Goal: Task Accomplishment & Management: Manage account settings

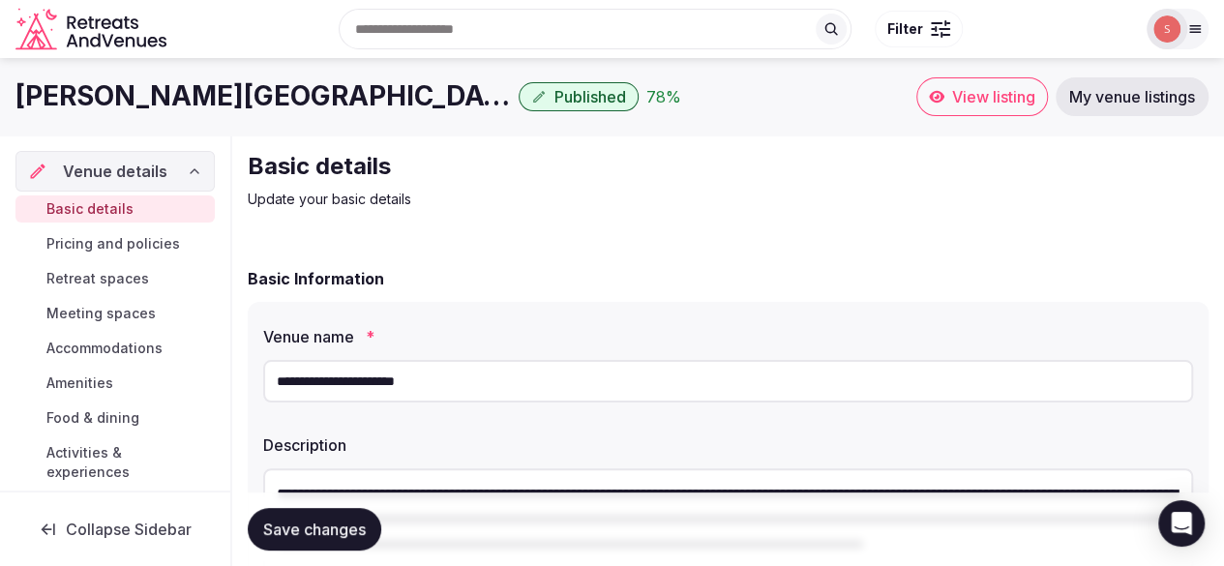
click at [987, 282] on div "Basic Information" at bounding box center [728, 278] width 961 height 23
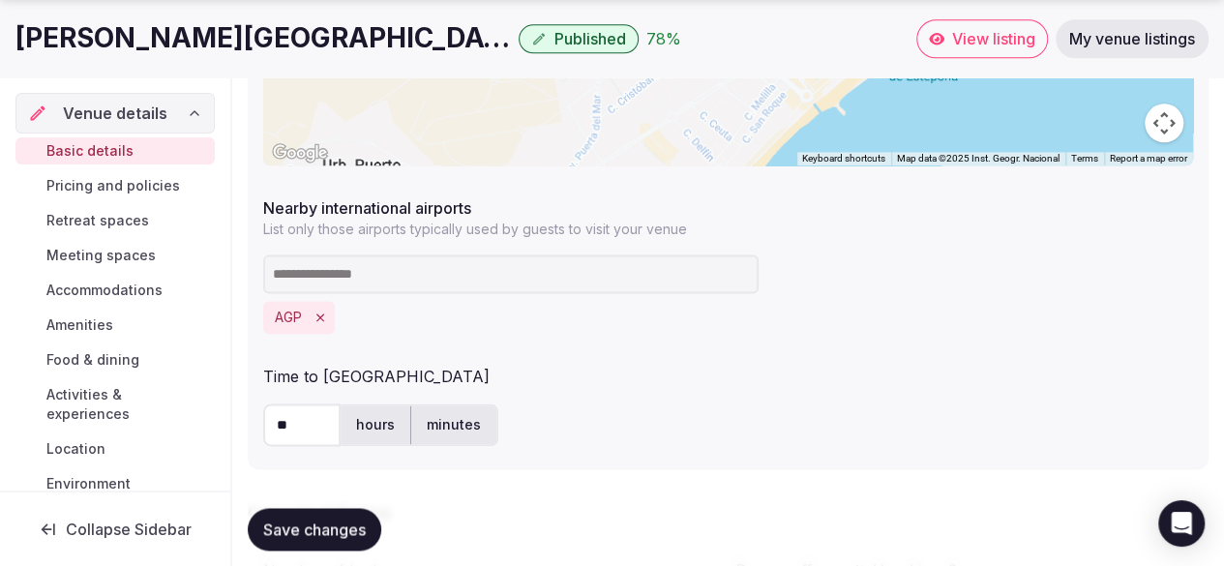
scroll to position [1160, 0]
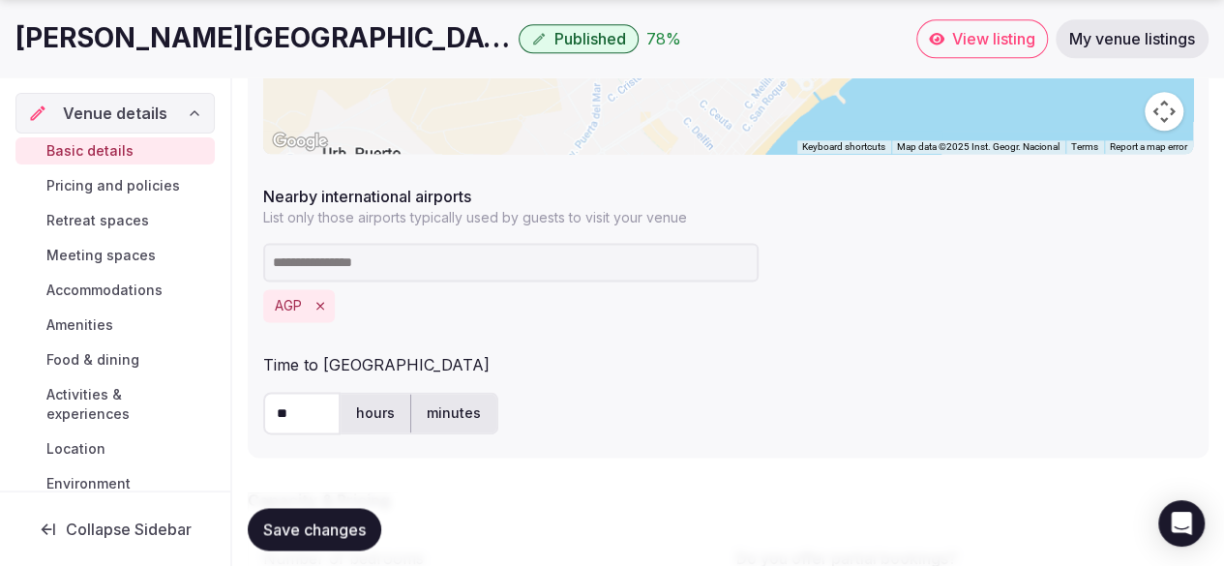
click at [343, 268] on input at bounding box center [510, 262] width 495 height 39
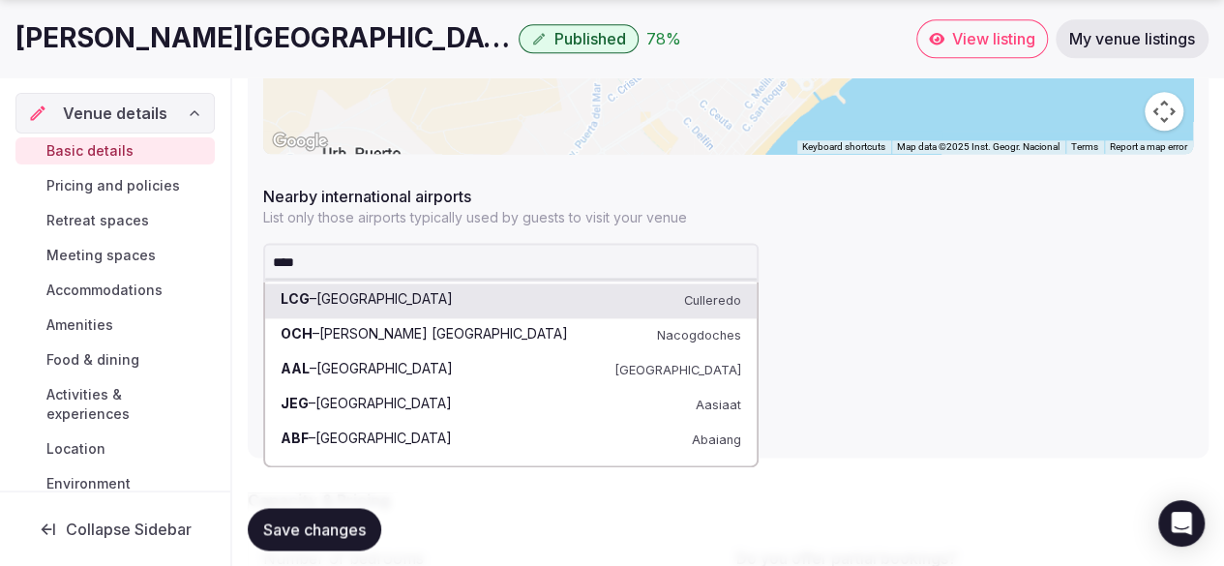
type input "*****"
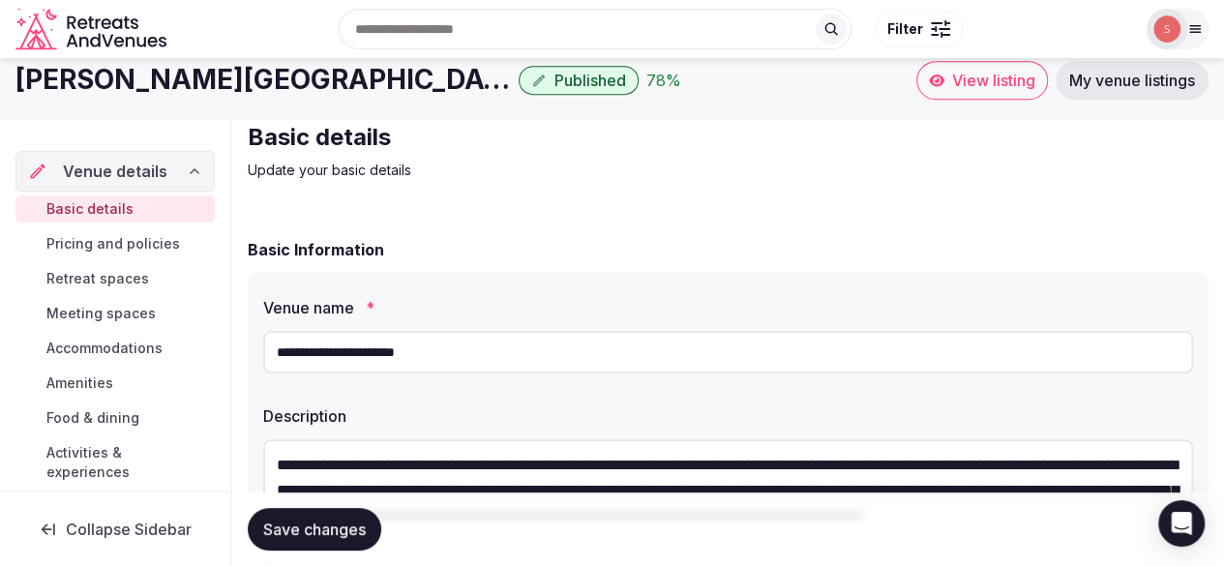
scroll to position [0, 0]
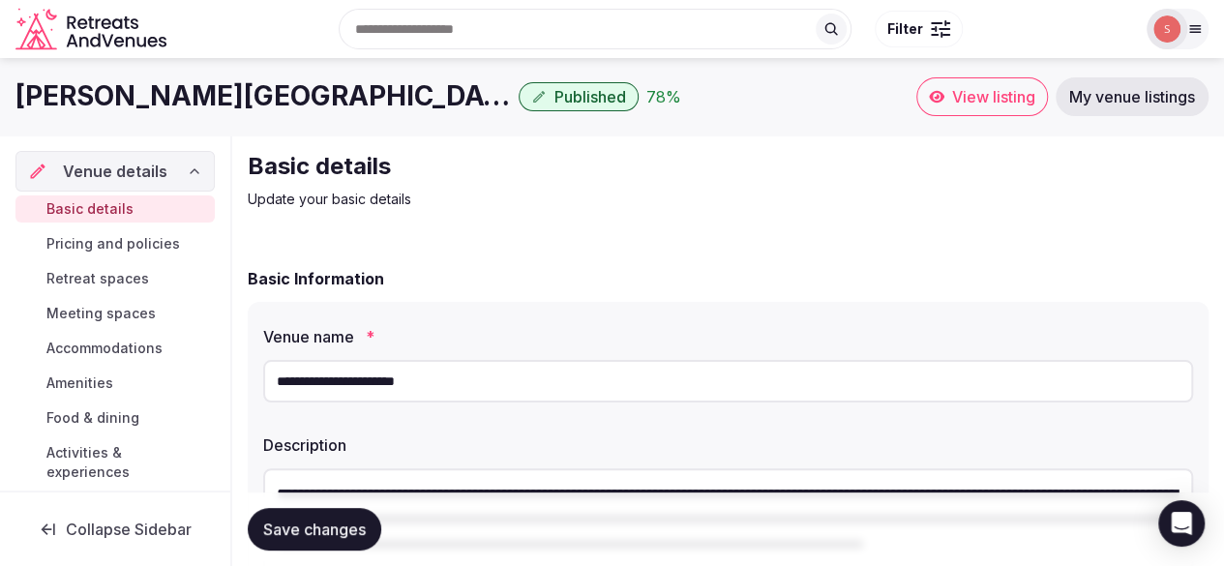
click at [123, 248] on span "Pricing and policies" at bounding box center [113, 243] width 134 height 19
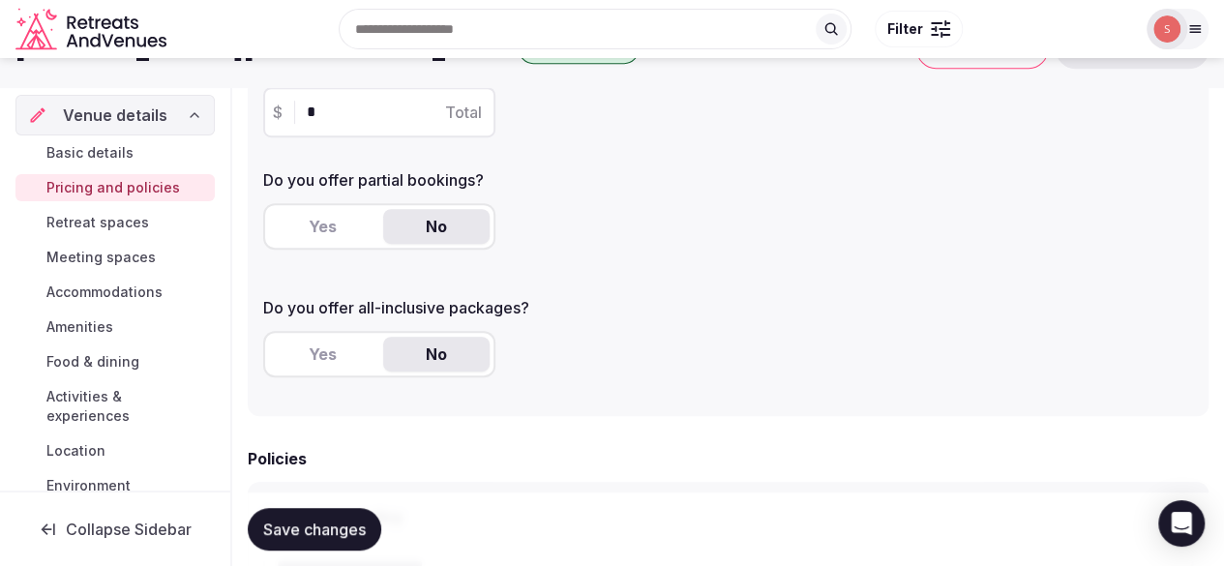
scroll to position [290, 0]
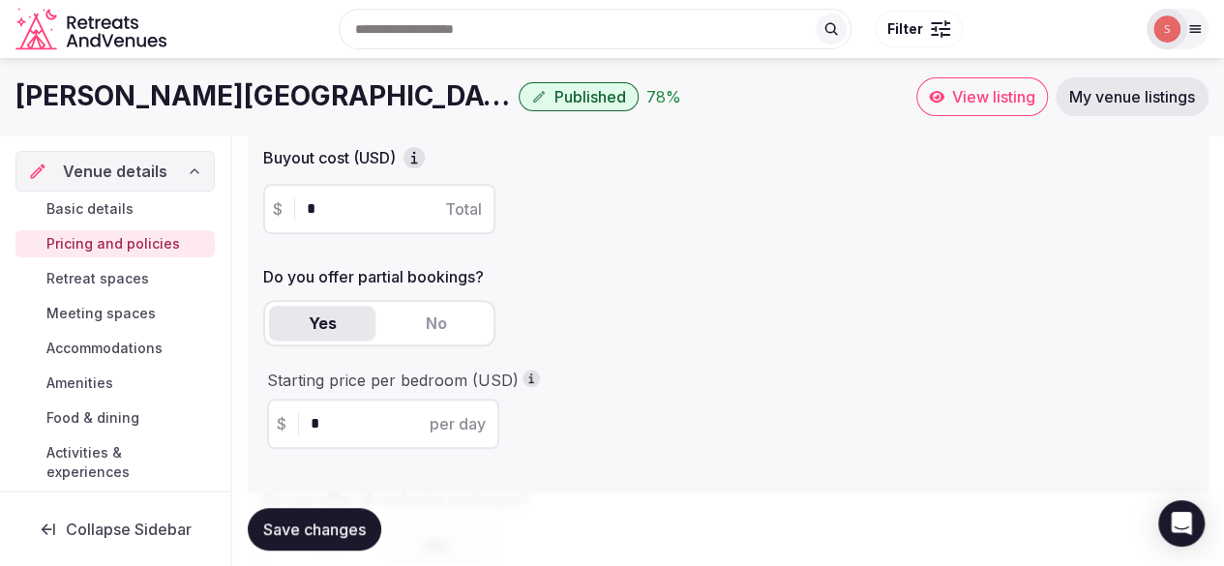
click at [344, 328] on button "Yes" at bounding box center [322, 323] width 106 height 35
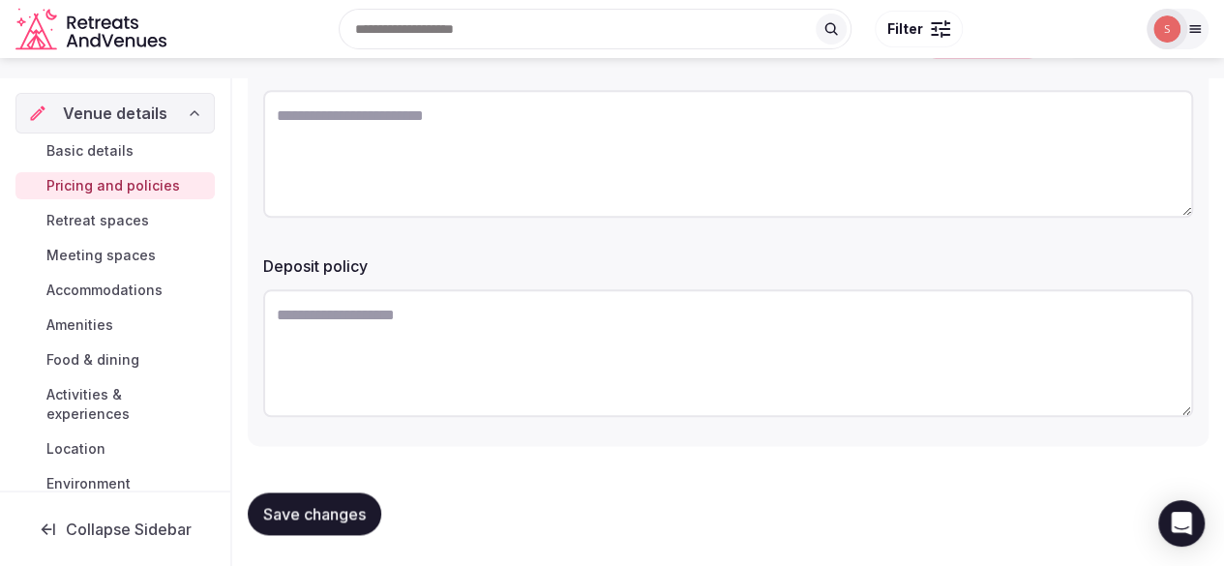
scroll to position [836, 0]
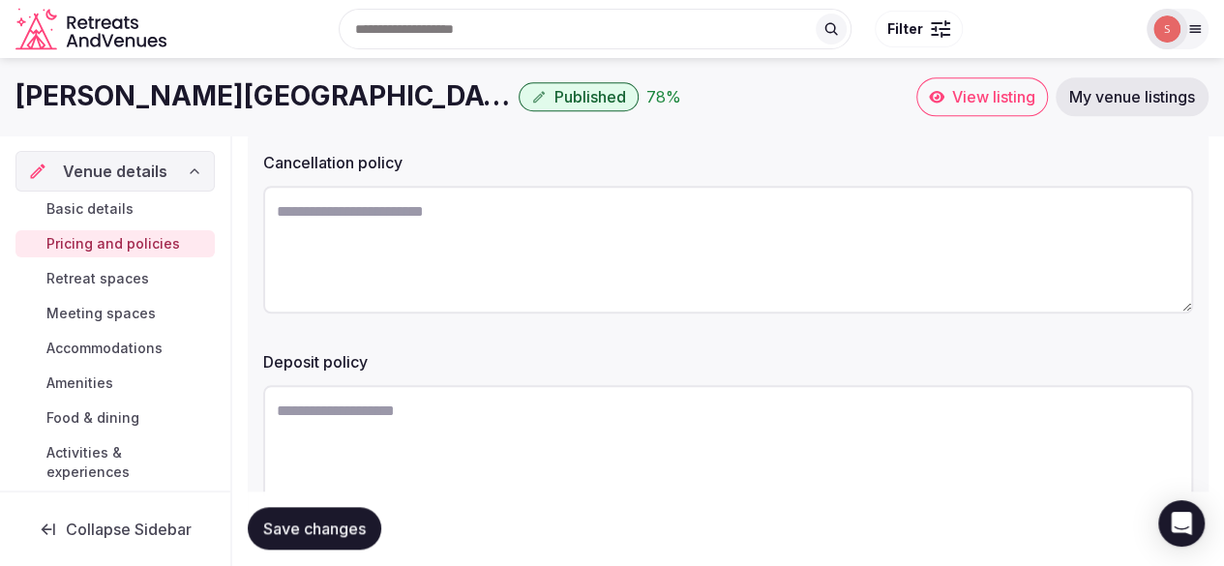
click at [87, 276] on span "Retreat spaces" at bounding box center [97, 278] width 103 height 19
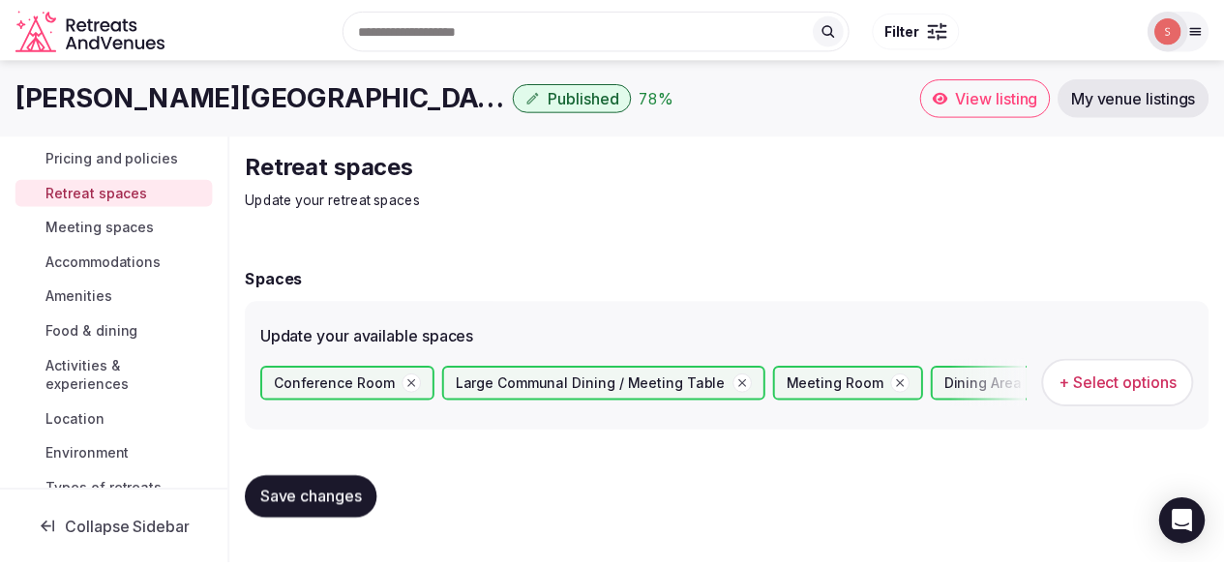
scroll to position [56, 0]
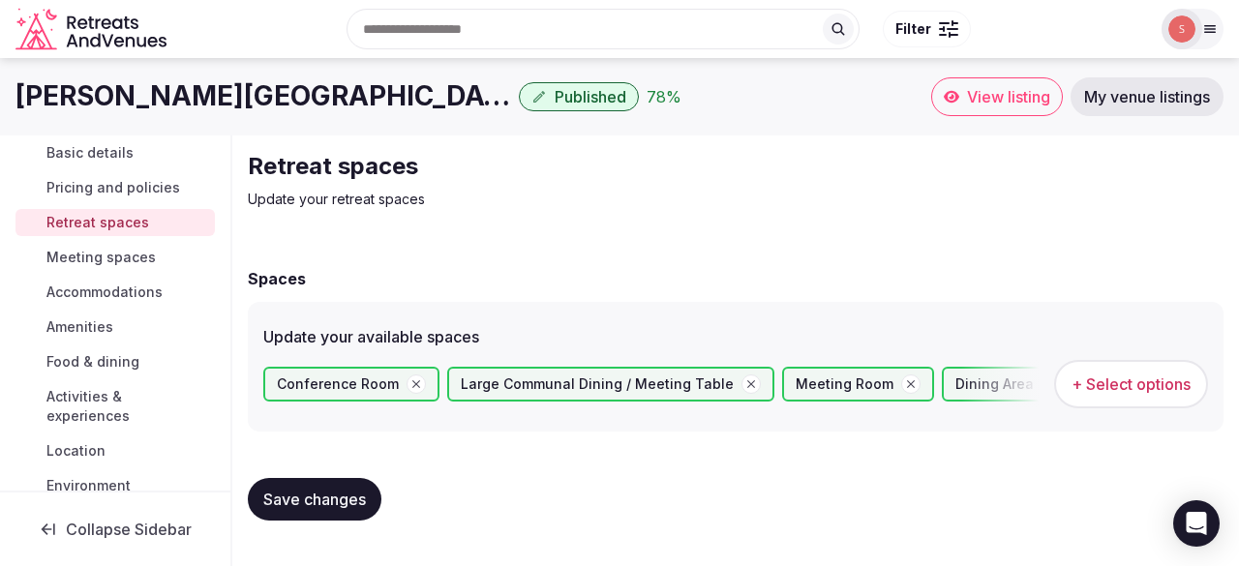
click at [78, 256] on span "Meeting spaces" at bounding box center [100, 257] width 109 height 19
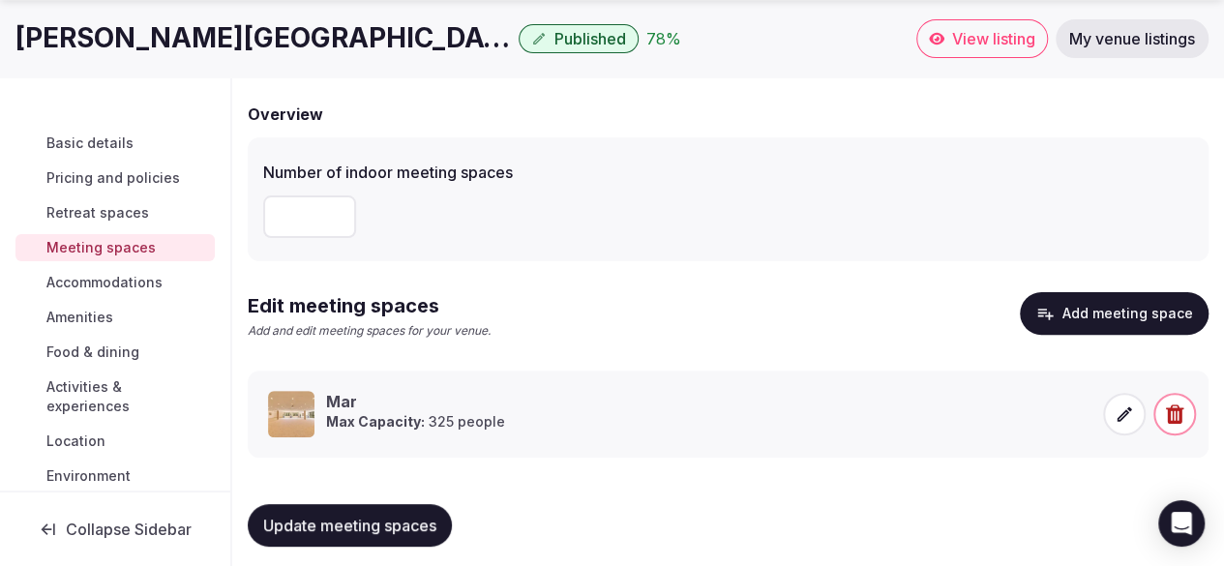
scroll to position [174, 0]
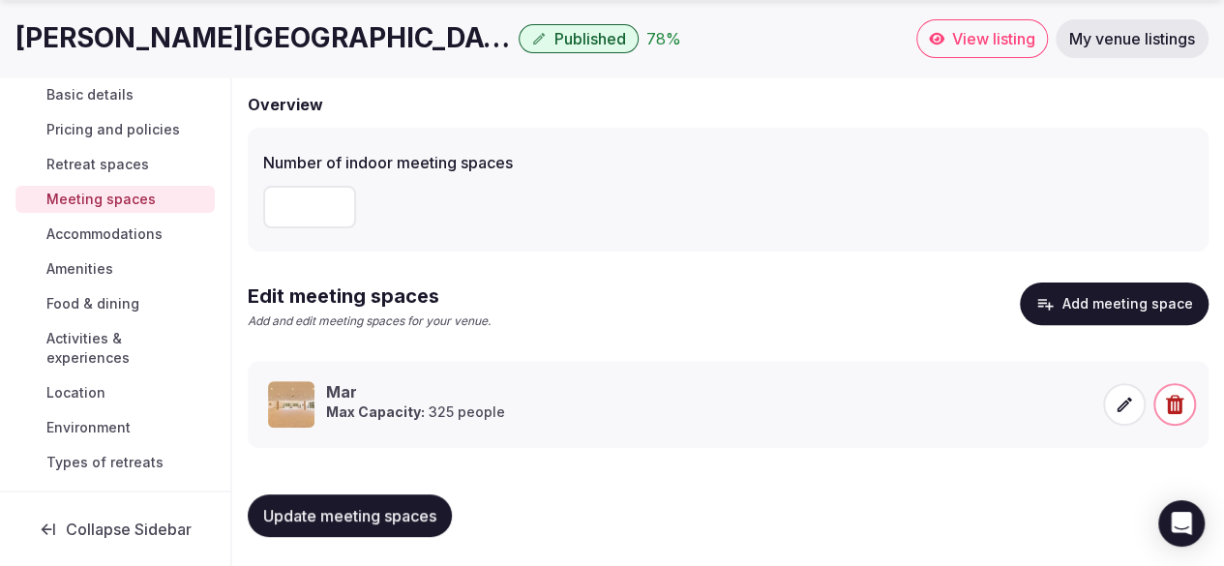
click at [144, 242] on span "Accommodations" at bounding box center [104, 233] width 116 height 19
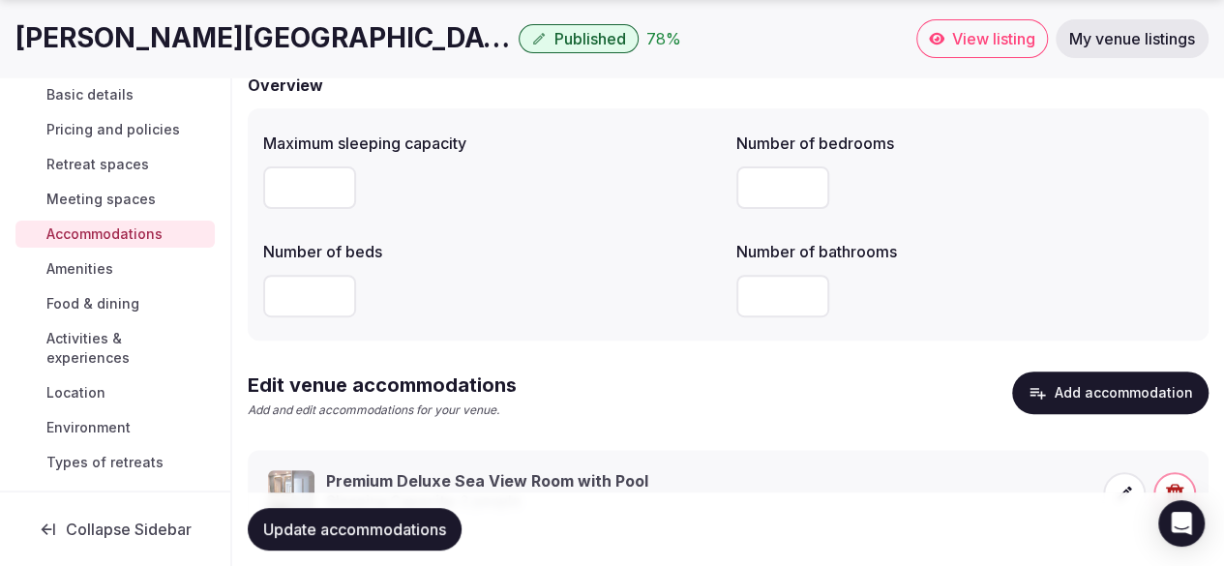
scroll to position [283, 0]
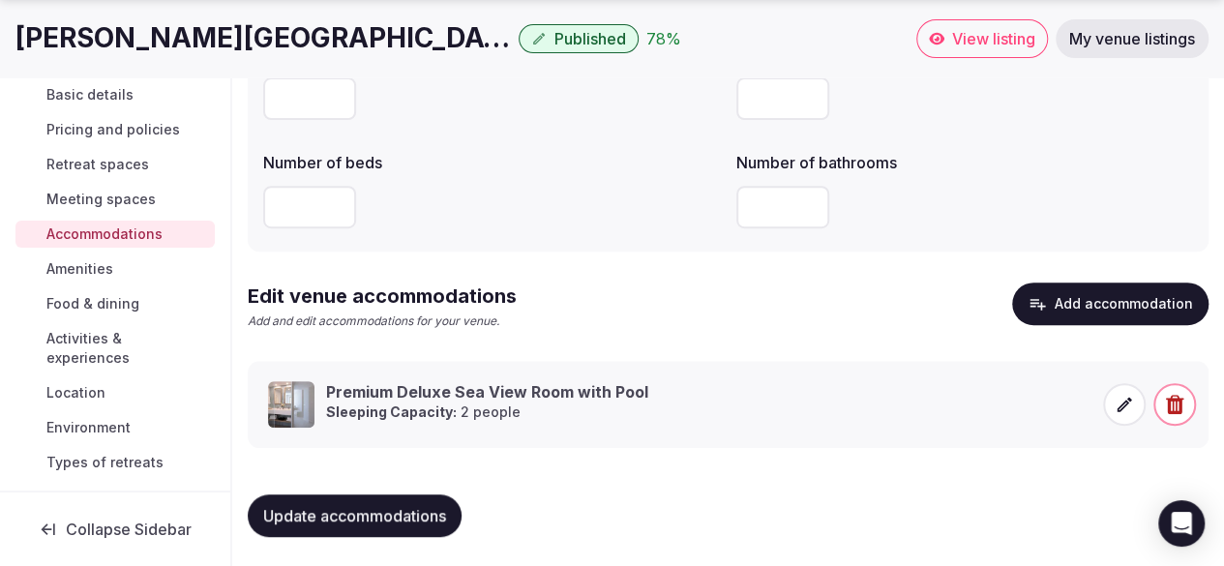
click at [97, 272] on span "Amenities" at bounding box center [79, 268] width 67 height 19
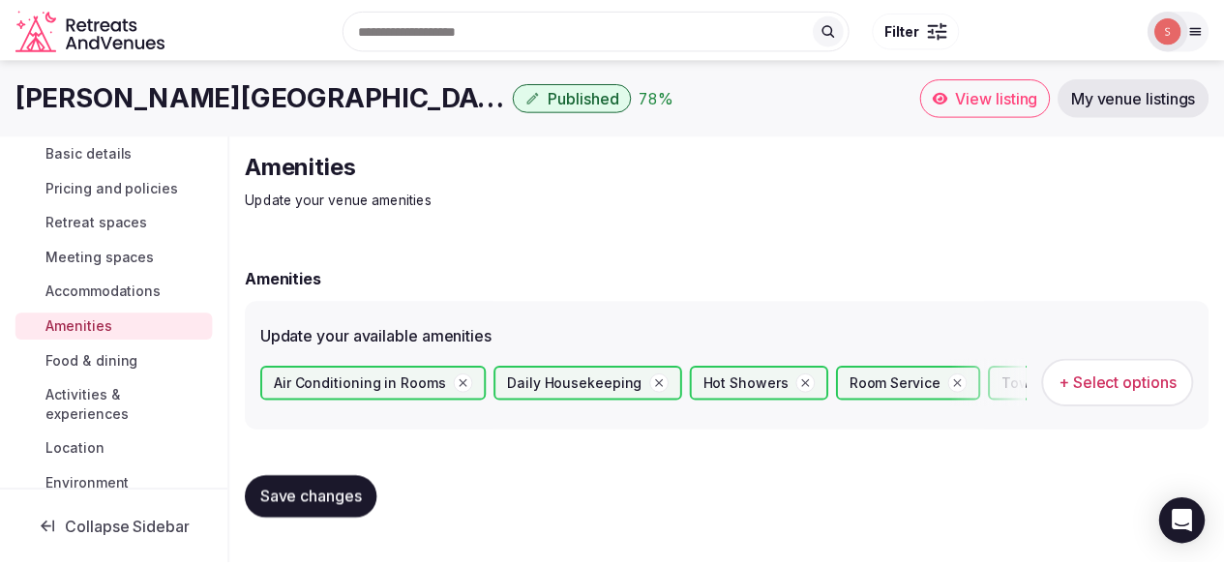
scroll to position [153, 0]
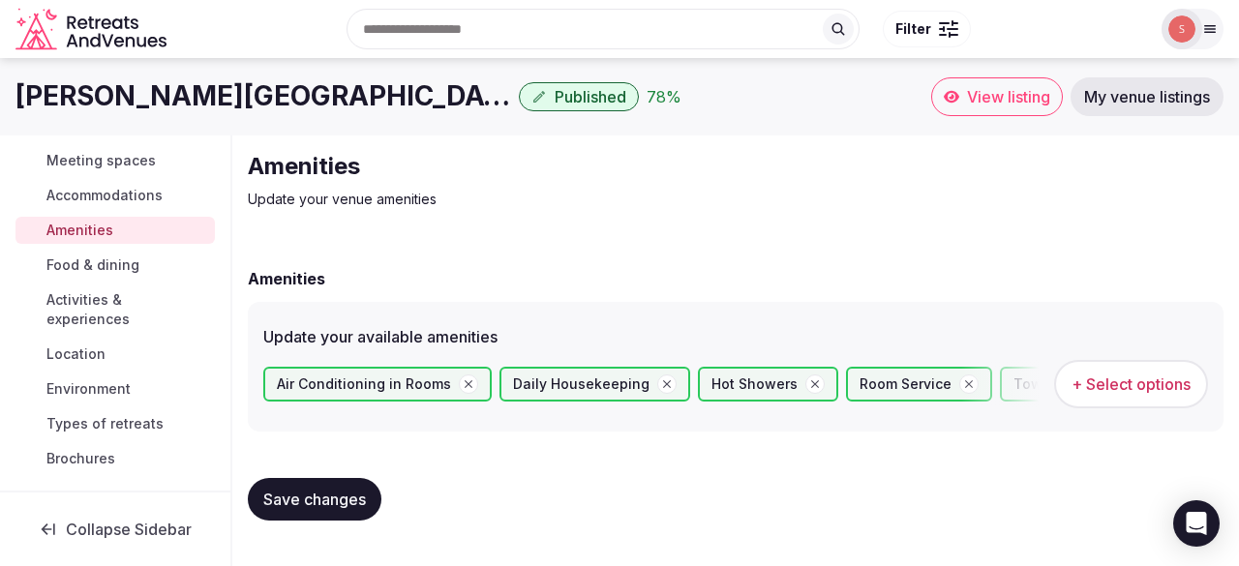
click at [91, 272] on span "Food & dining" at bounding box center [92, 264] width 93 height 19
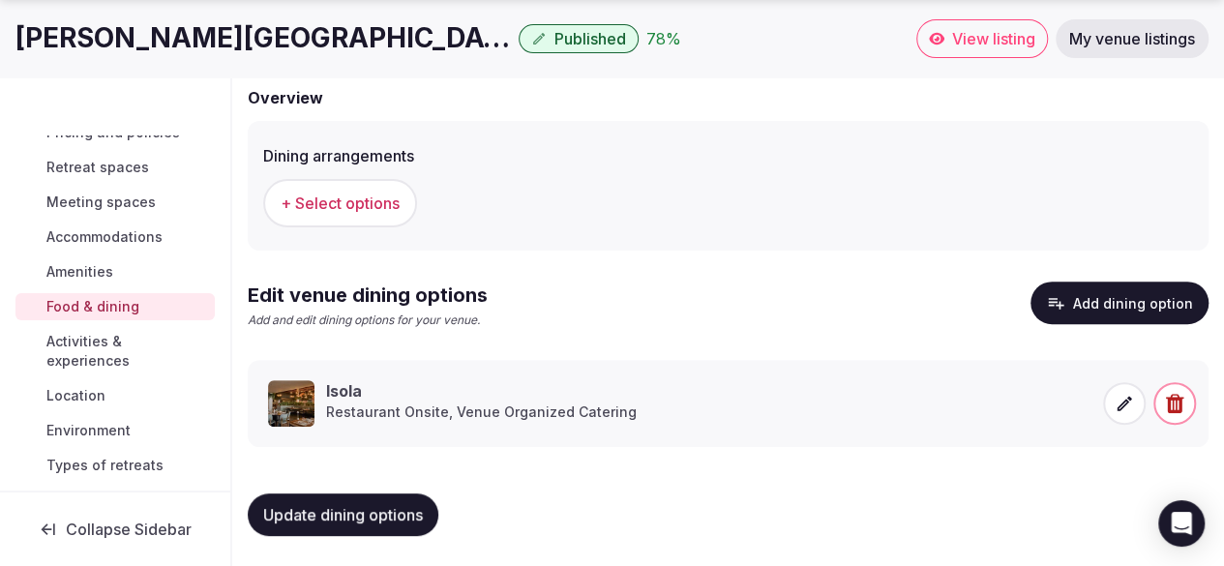
scroll to position [95, 0]
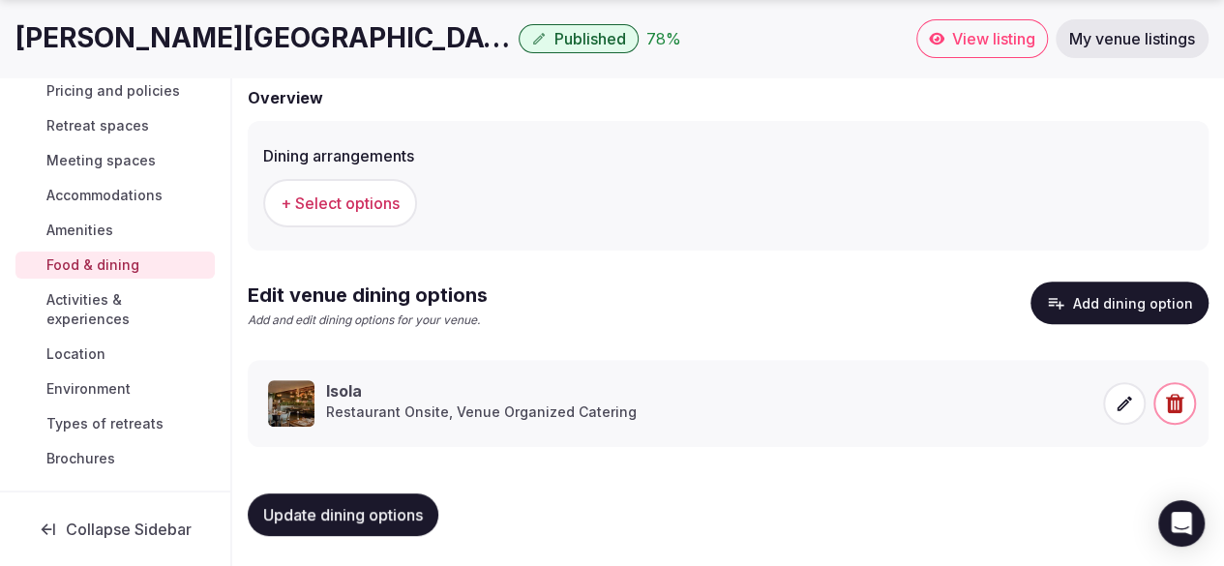
click at [135, 313] on span "Activities & experiences" at bounding box center [126, 309] width 161 height 39
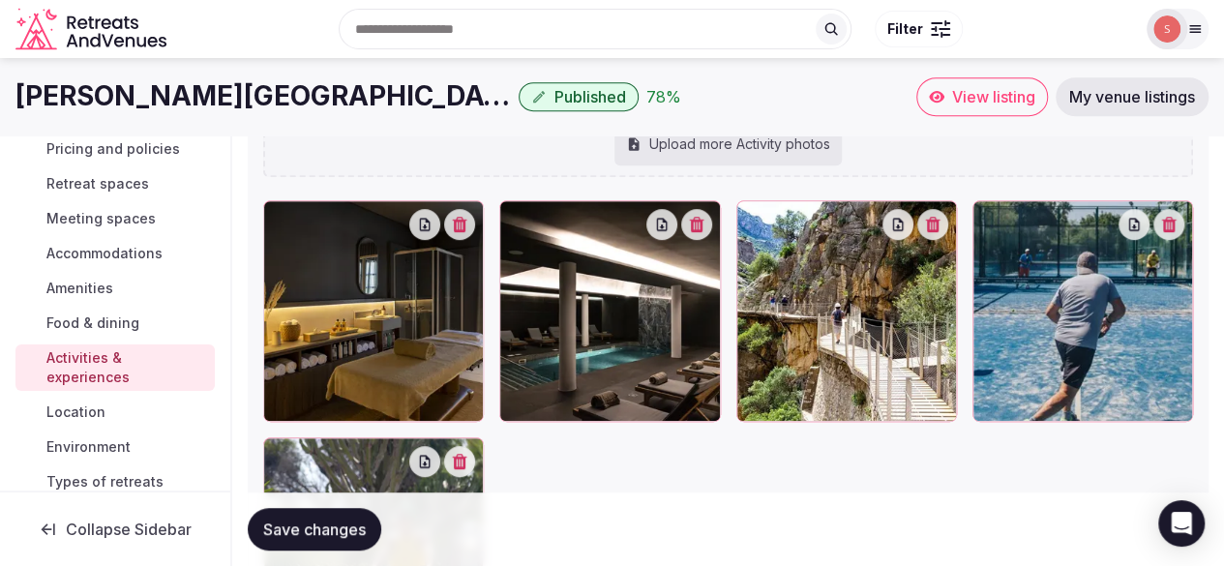
scroll to position [387, 0]
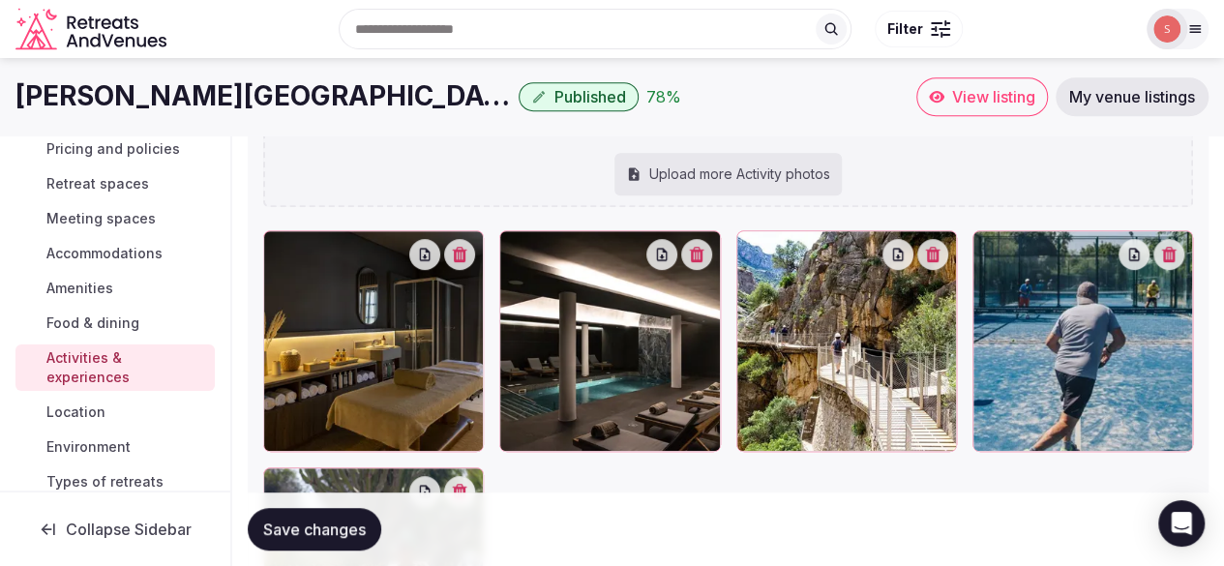
click at [942, 260] on button "button" at bounding box center [932, 254] width 31 height 31
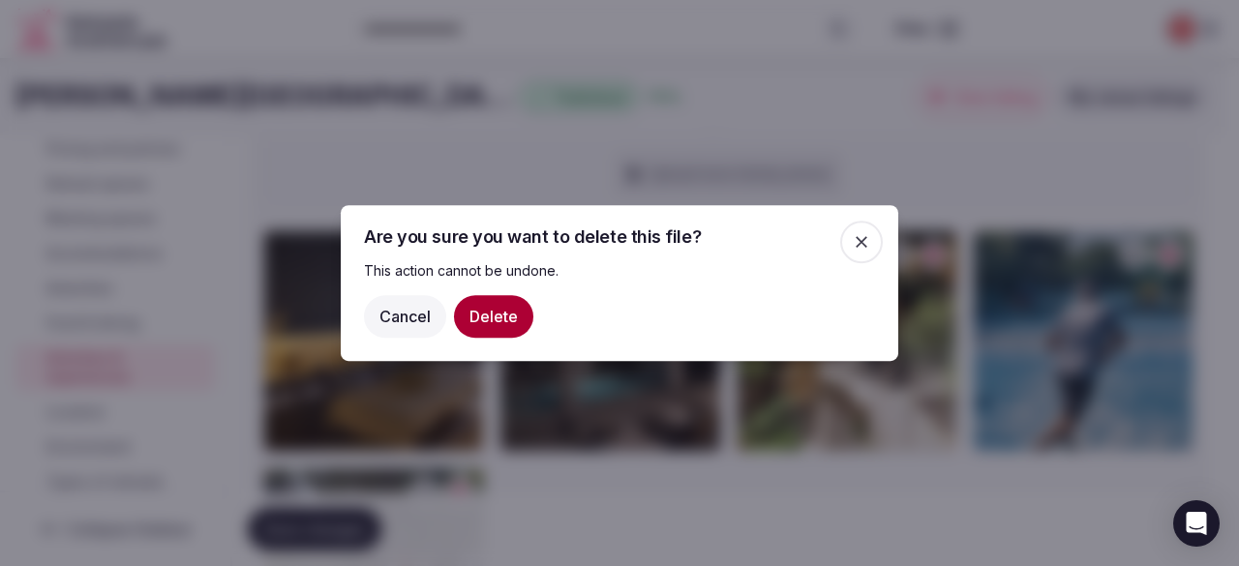
click at [488, 330] on button "Delete" at bounding box center [493, 316] width 79 height 43
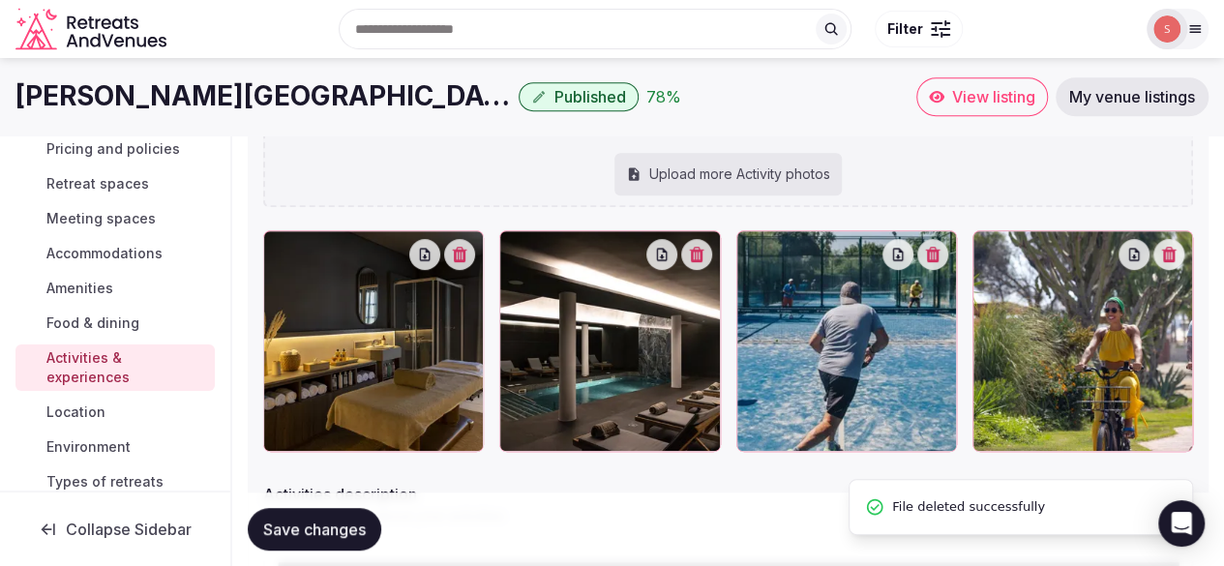
click at [106, 402] on link "Location" at bounding box center [114, 412] width 199 height 27
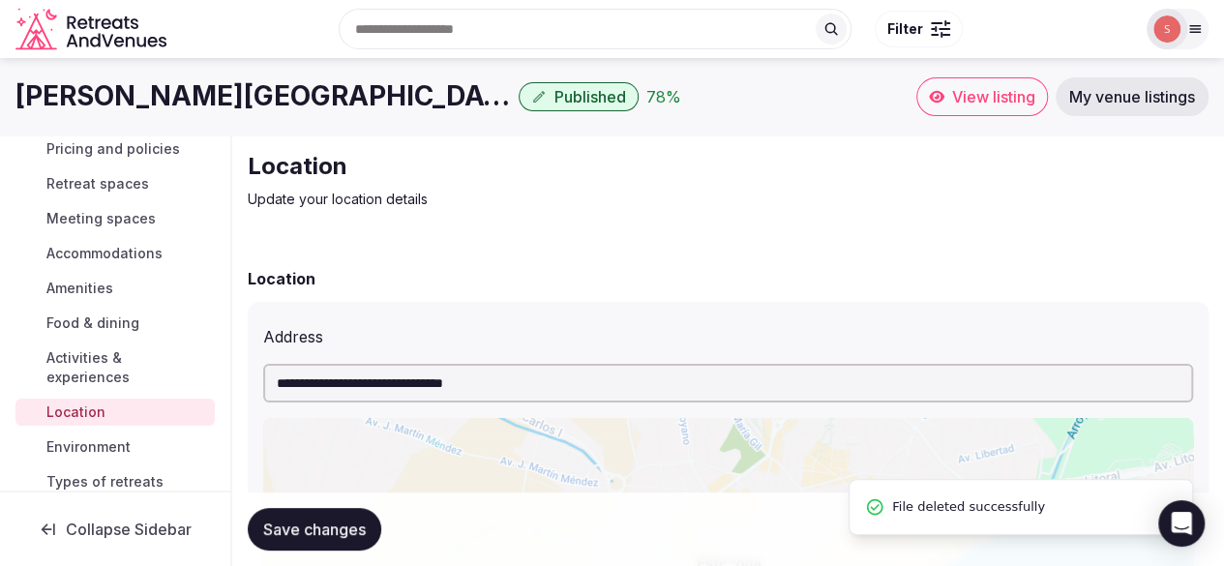
scroll to position [153, 0]
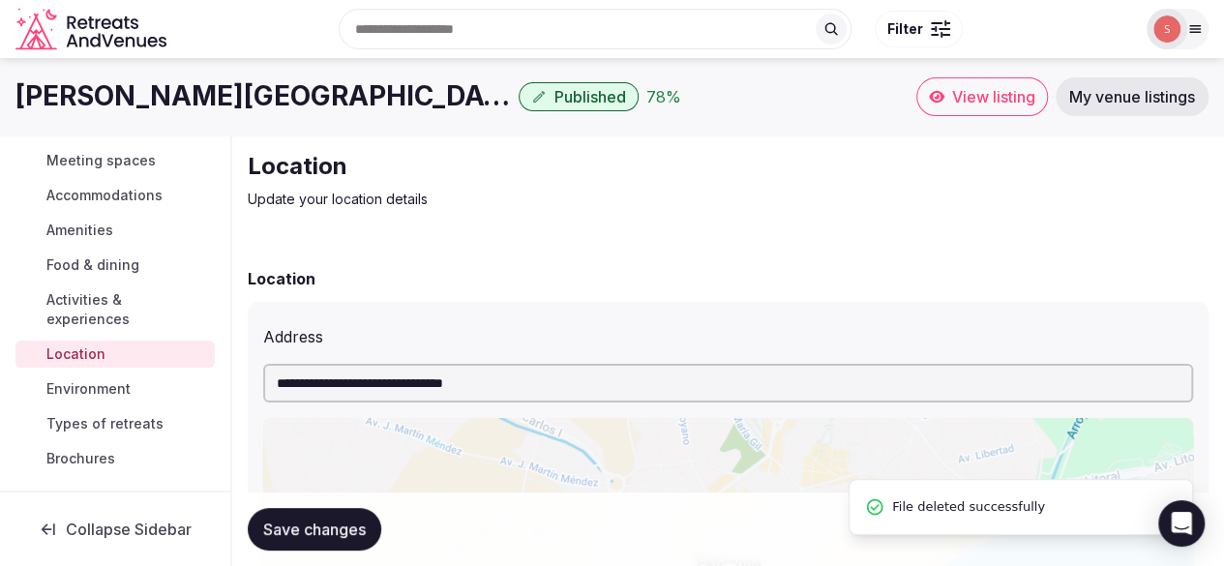
click at [106, 402] on div "Basic details Pricing and policies Retreat spaces Meeting spaces Accommodations…" at bounding box center [114, 257] width 199 height 437
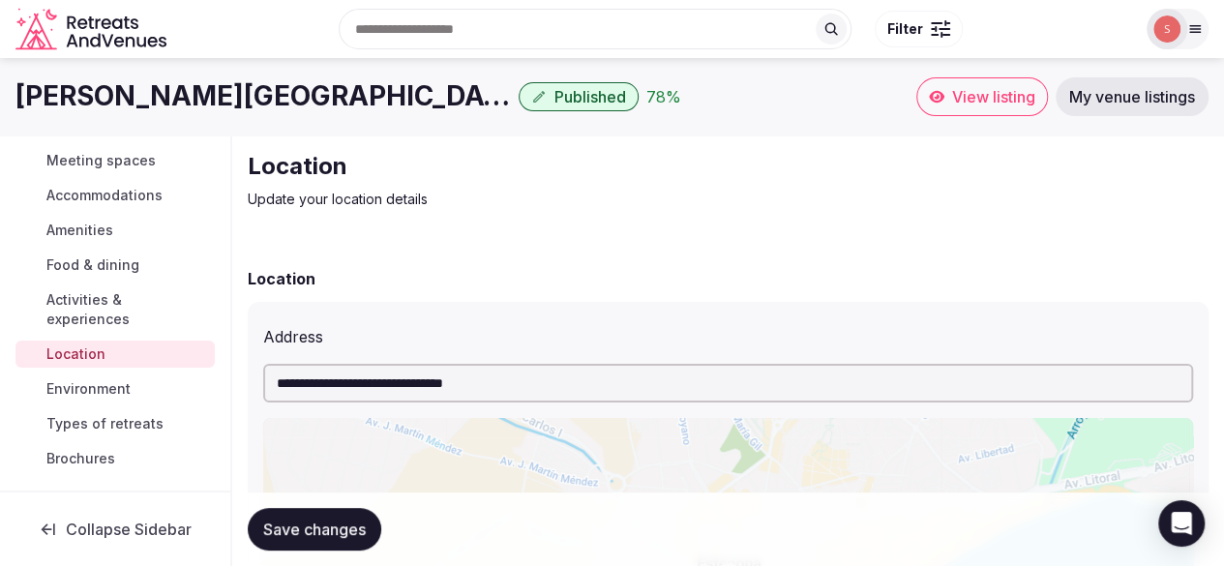
click at [100, 393] on span "Environment" at bounding box center [88, 388] width 84 height 19
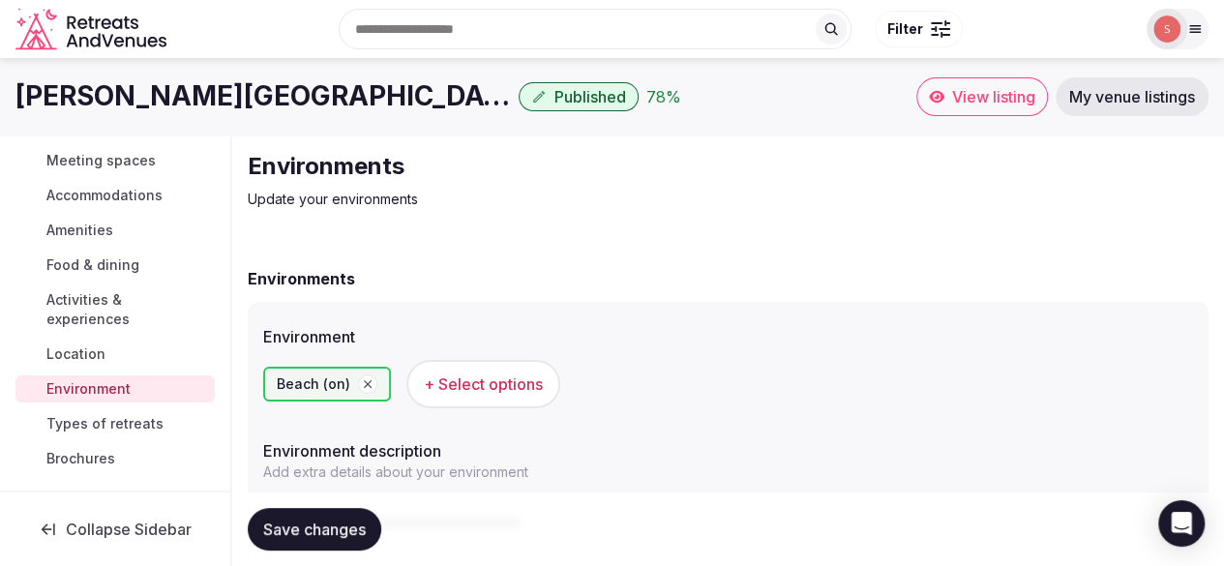
click at [119, 420] on span "Types of retreats" at bounding box center [104, 423] width 117 height 19
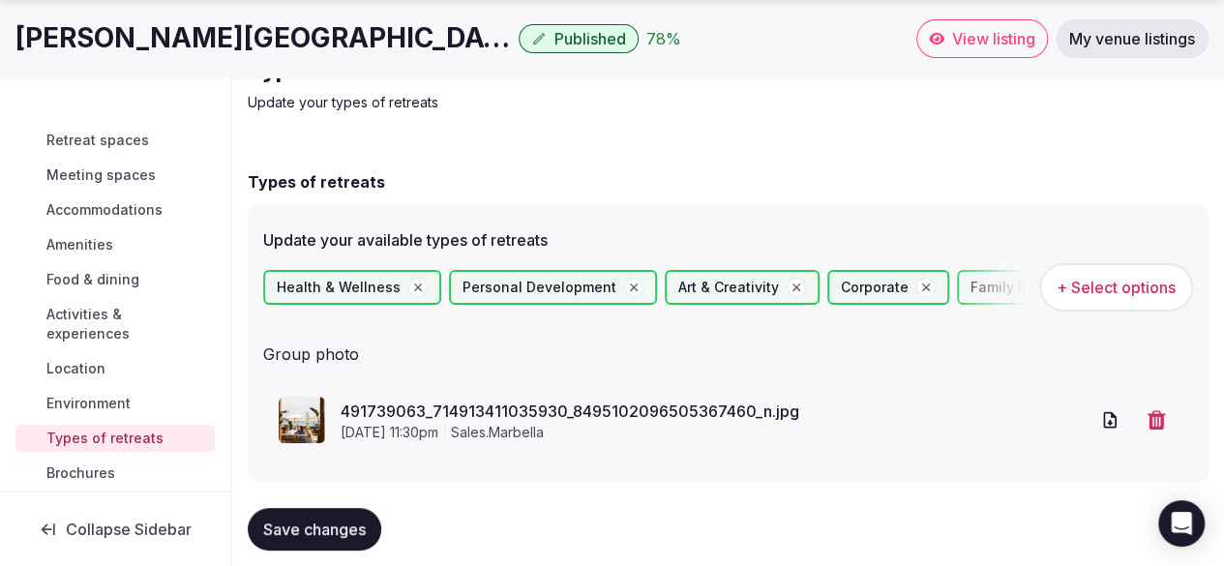
scroll to position [95, 0]
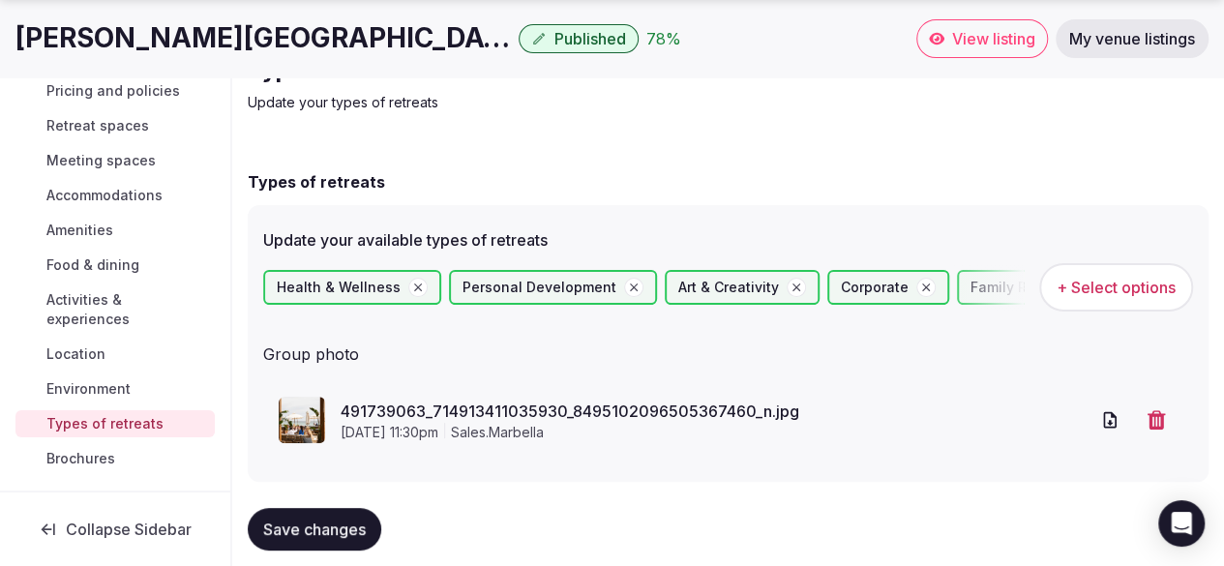
click at [114, 434] on link "Types of retreats" at bounding box center [114, 423] width 199 height 27
click at [108, 457] on span "Brochures" at bounding box center [80, 458] width 69 height 19
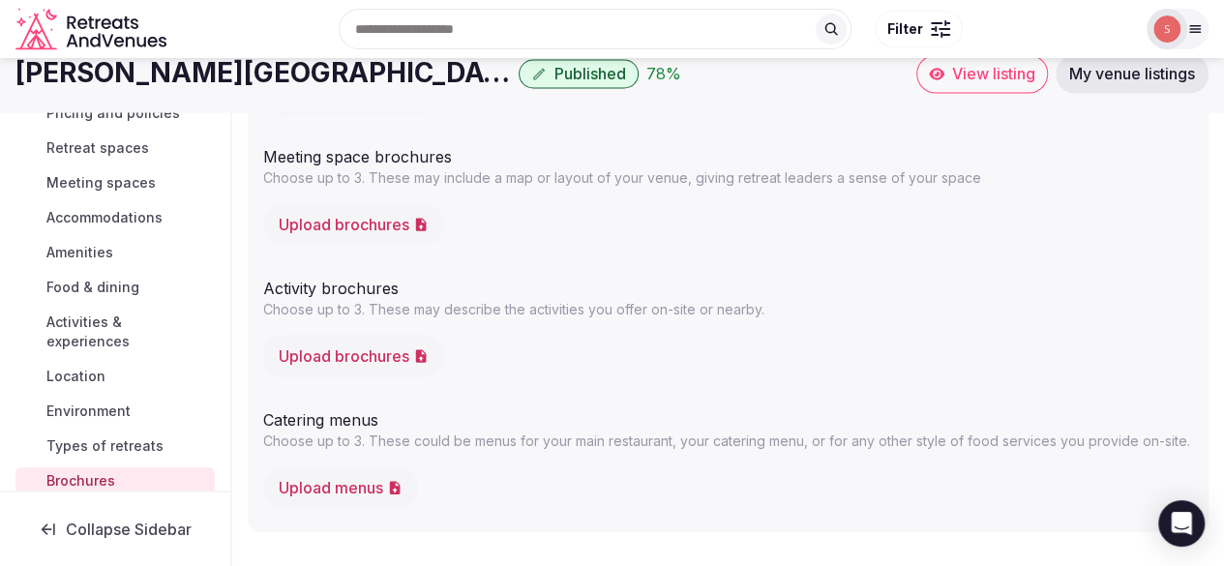
scroll to position [95, 0]
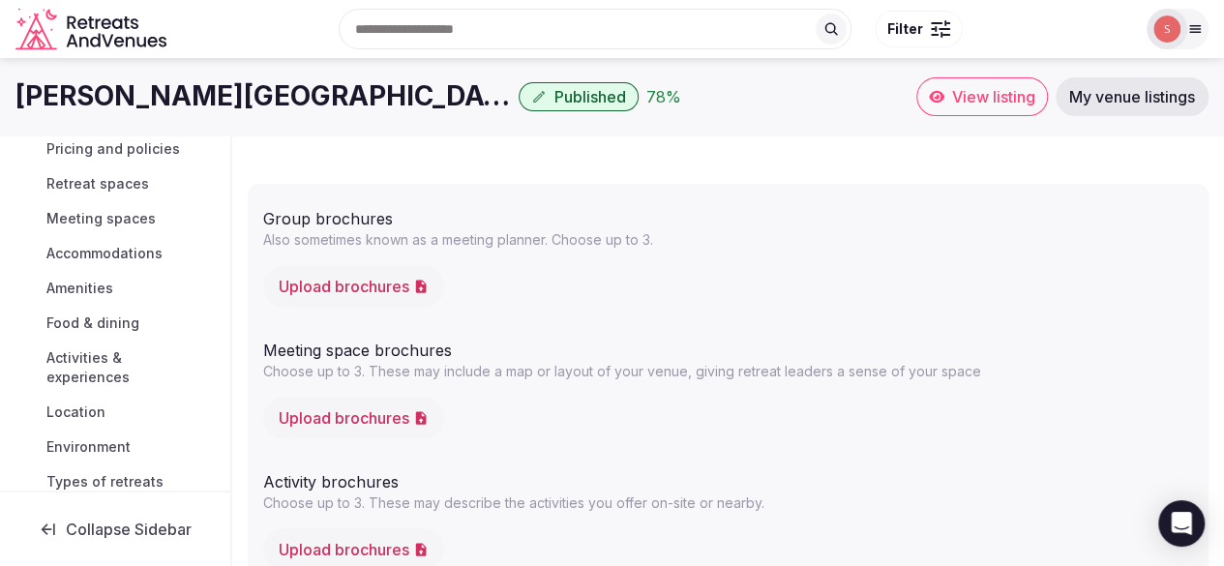
click at [325, 292] on button "Upload brochures" at bounding box center [353, 286] width 181 height 43
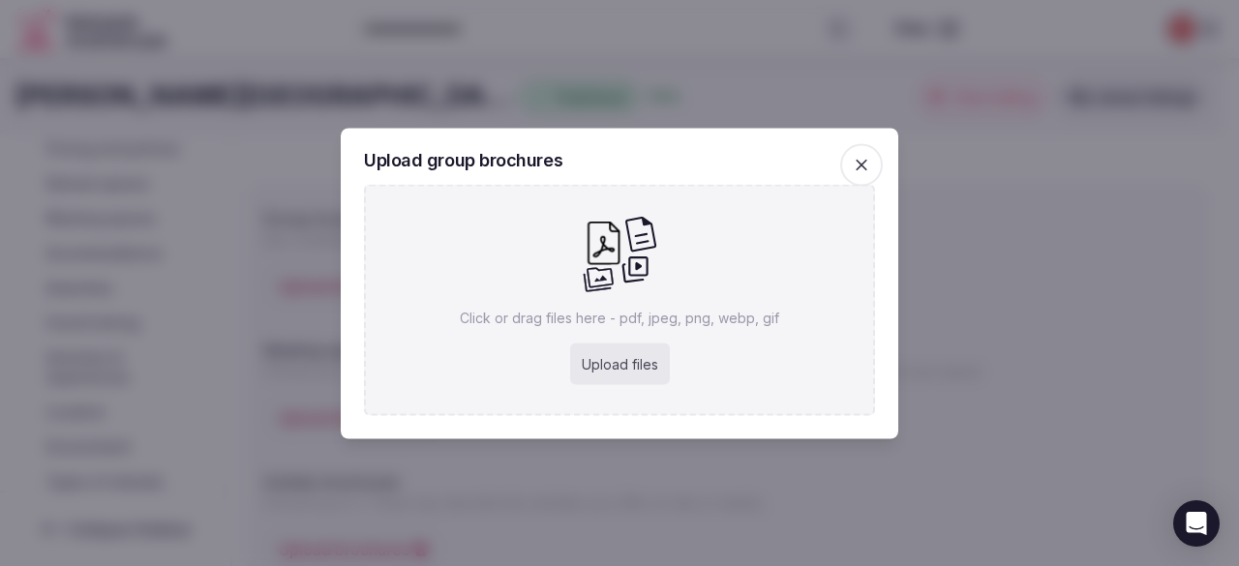
click at [580, 377] on div "Upload files" at bounding box center [620, 364] width 100 height 43
type input "**********"
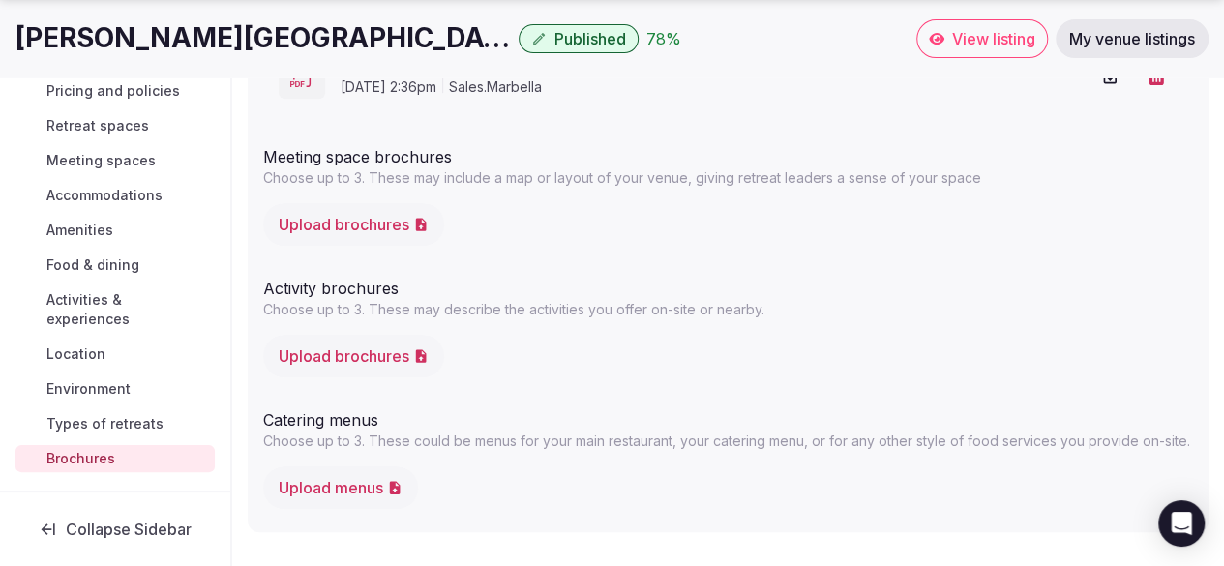
click at [155, 429] on span "Types of retreats" at bounding box center [104, 423] width 117 height 19
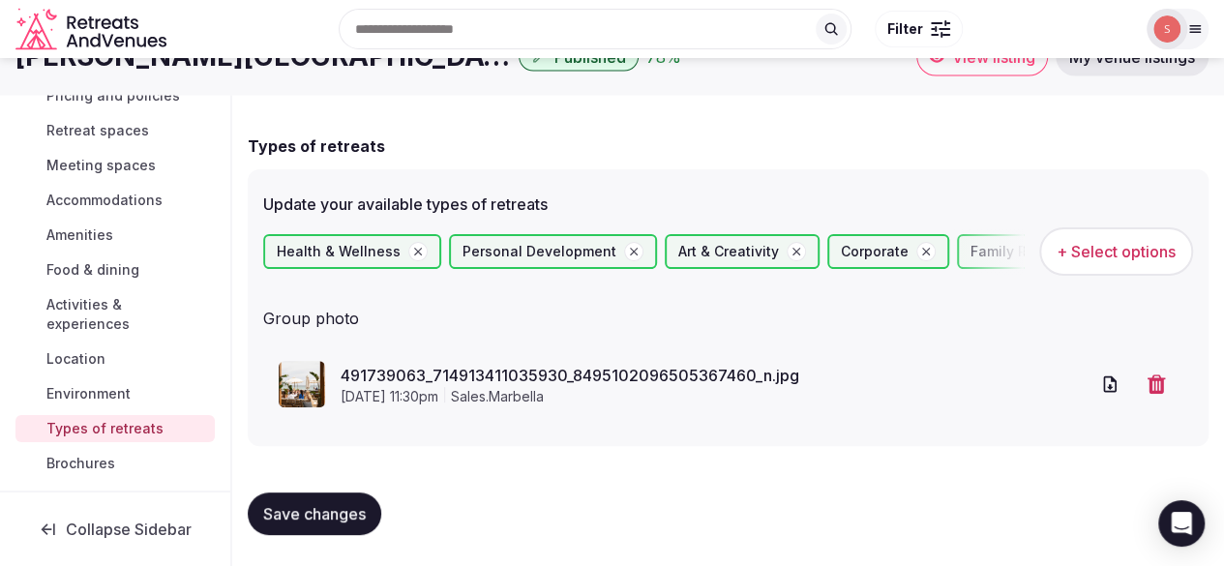
scroll to position [133, 0]
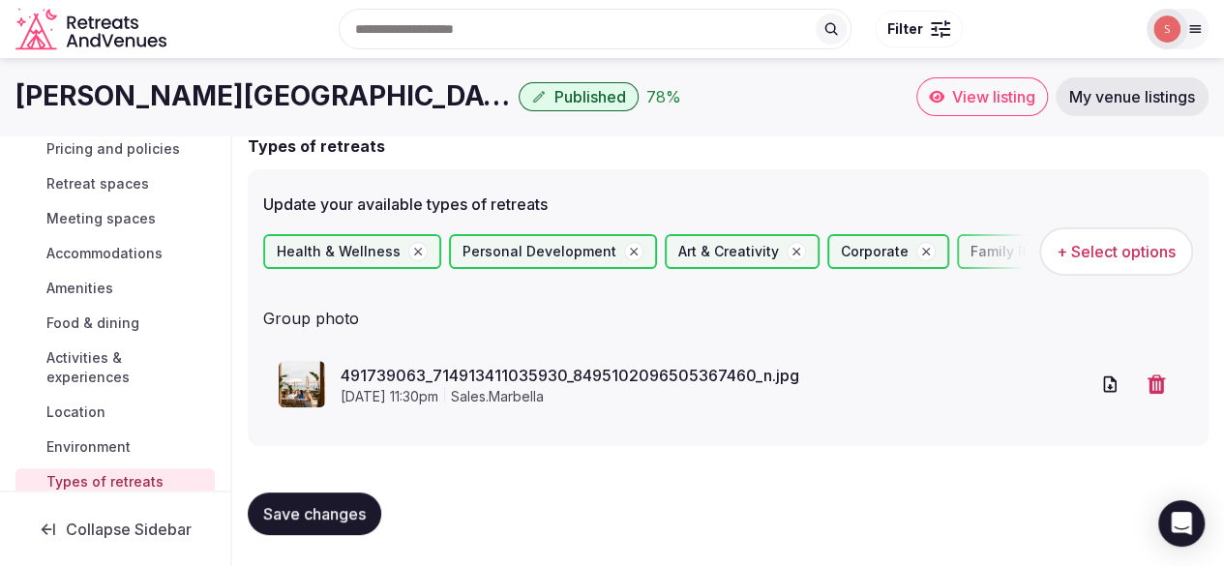
click at [991, 96] on span "View listing" at bounding box center [993, 96] width 83 height 19
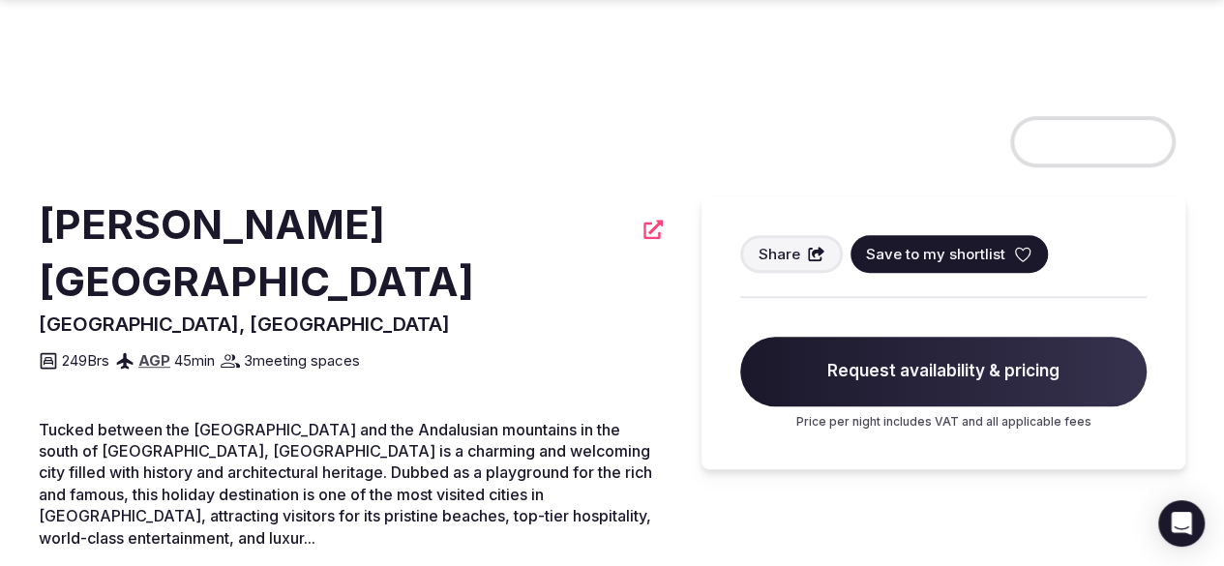
scroll to position [484, 0]
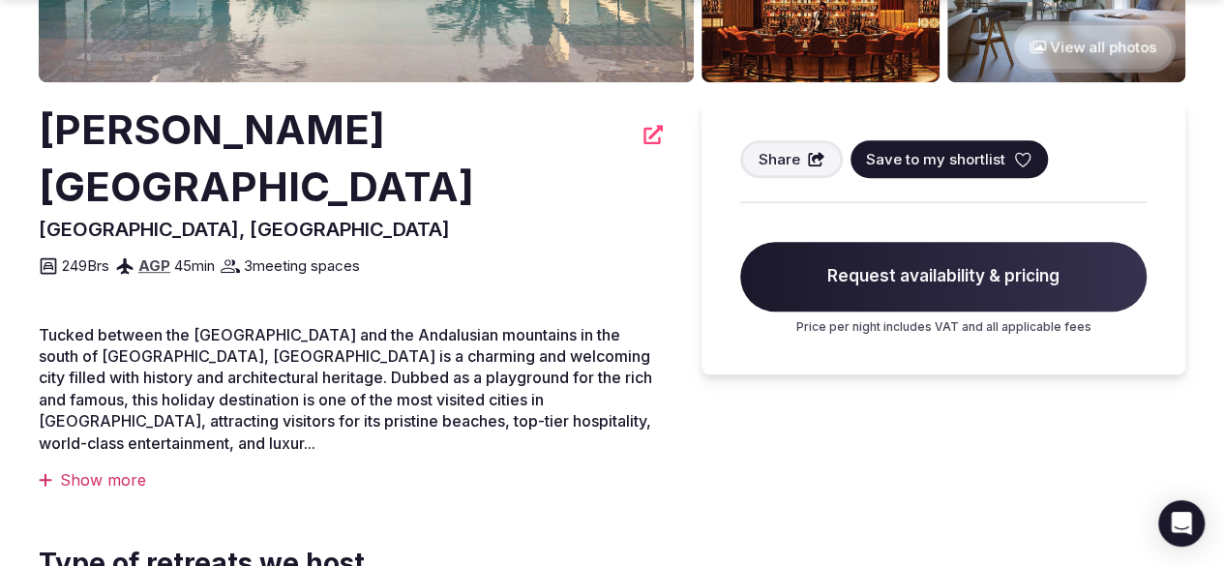
click at [141, 469] on div "Show more" at bounding box center [351, 479] width 624 height 21
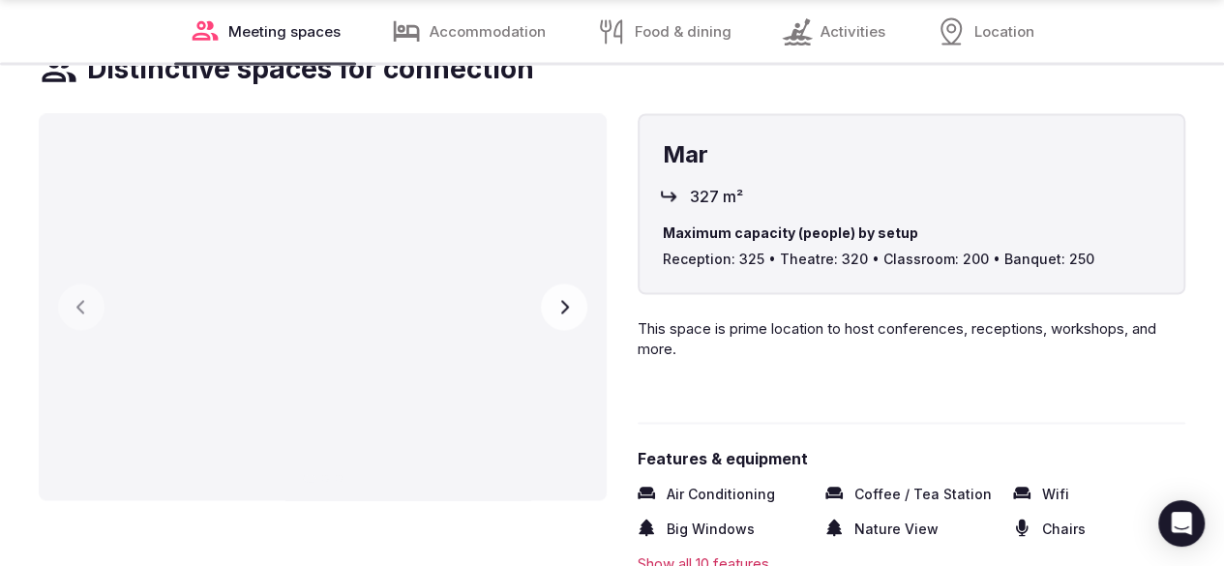
scroll to position [1645, 0]
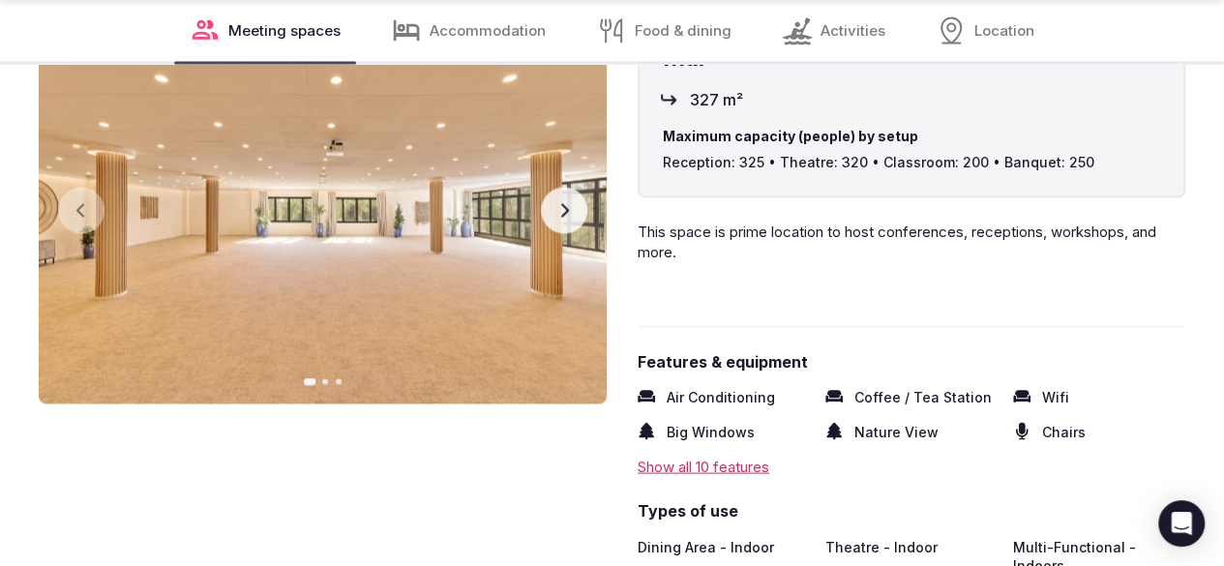
click at [587, 191] on button "Next slide" at bounding box center [564, 210] width 46 height 46
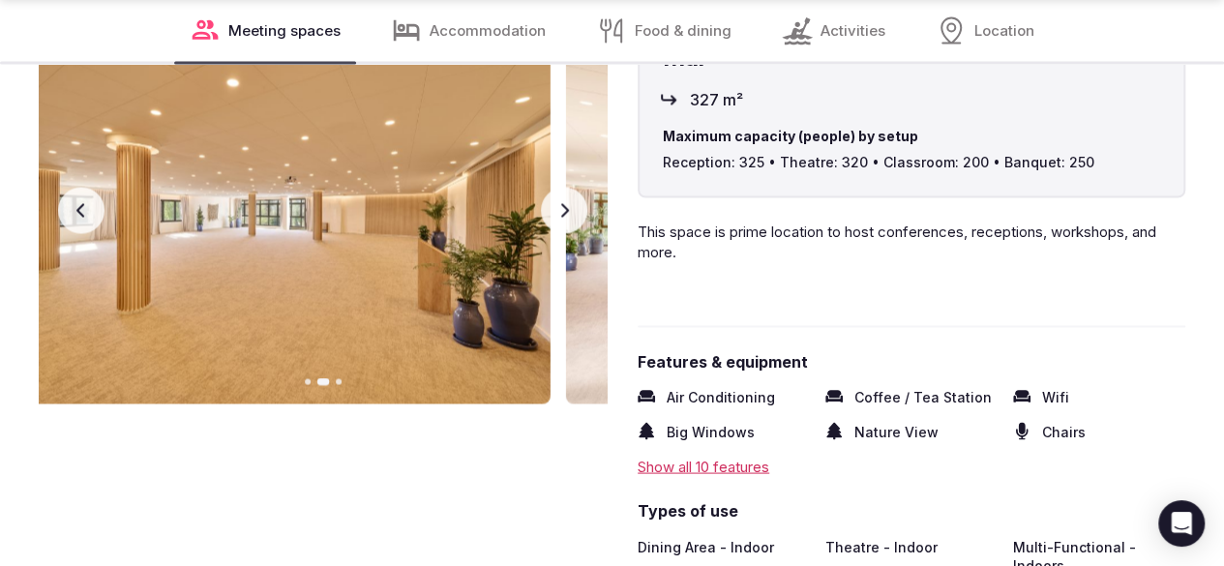
click at [587, 191] on button "Next slide" at bounding box center [564, 210] width 46 height 46
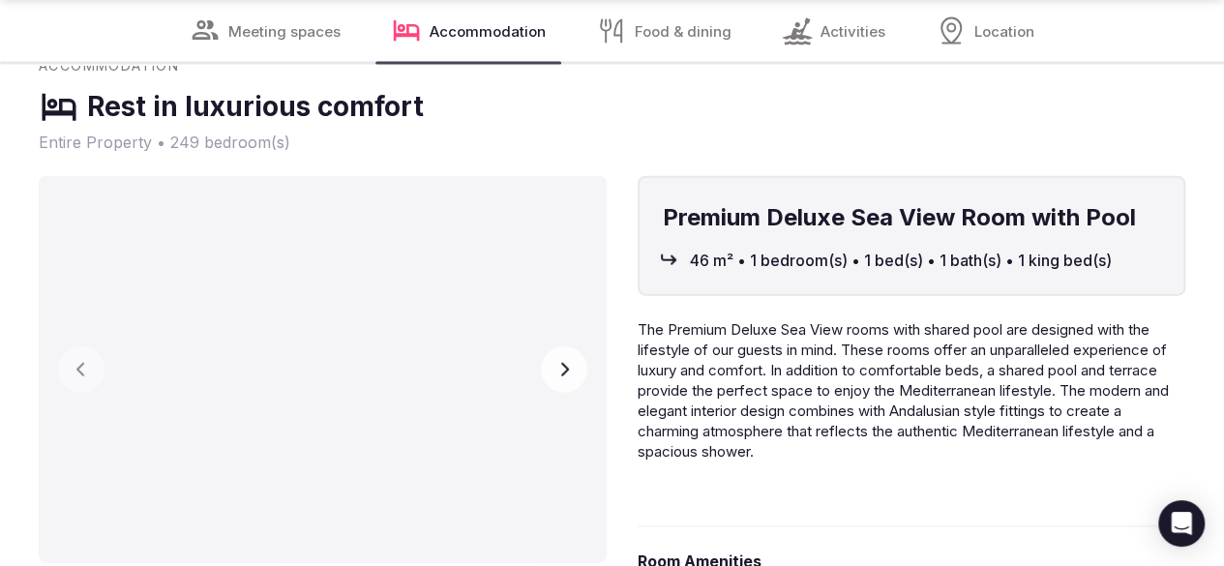
scroll to position [2322, 0]
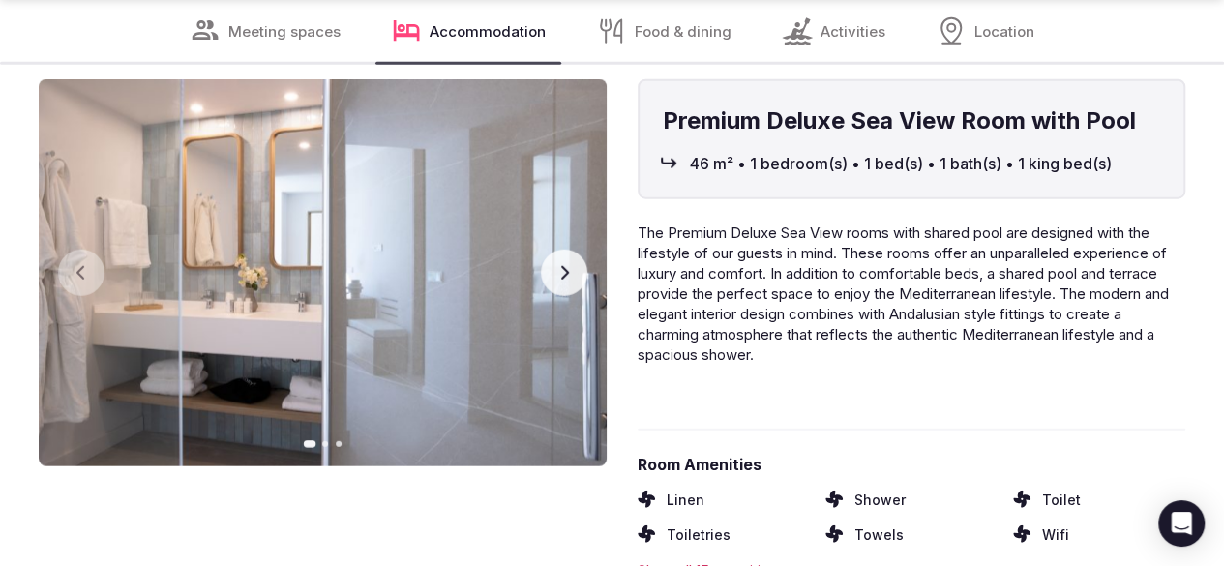
click at [587, 296] on button "Next slide" at bounding box center [564, 273] width 46 height 46
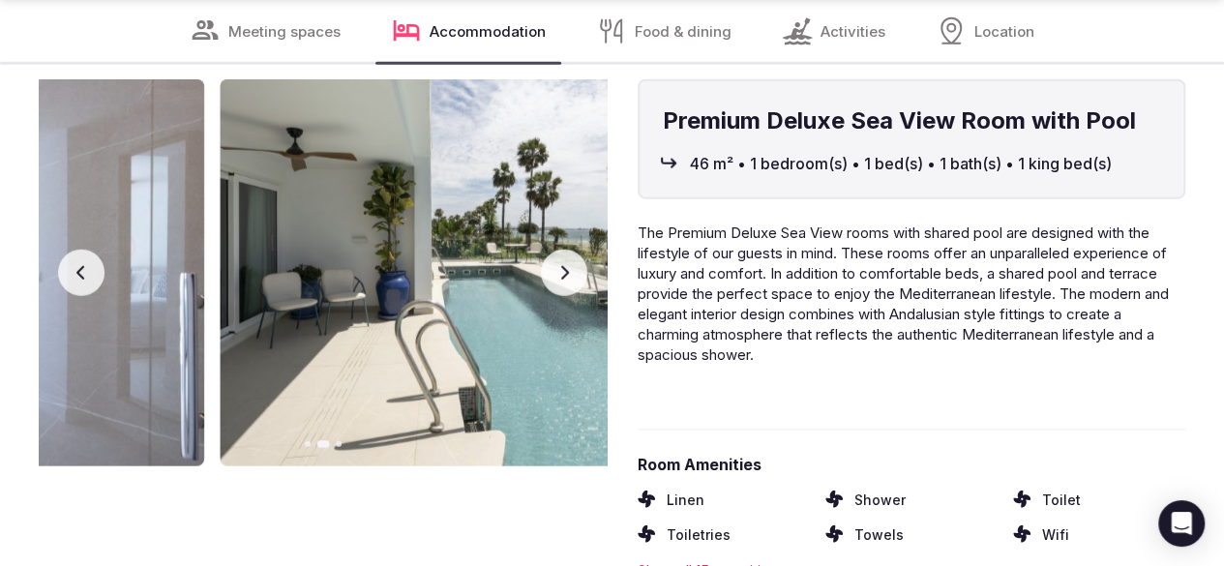
click at [587, 296] on button "Next slide" at bounding box center [564, 273] width 46 height 46
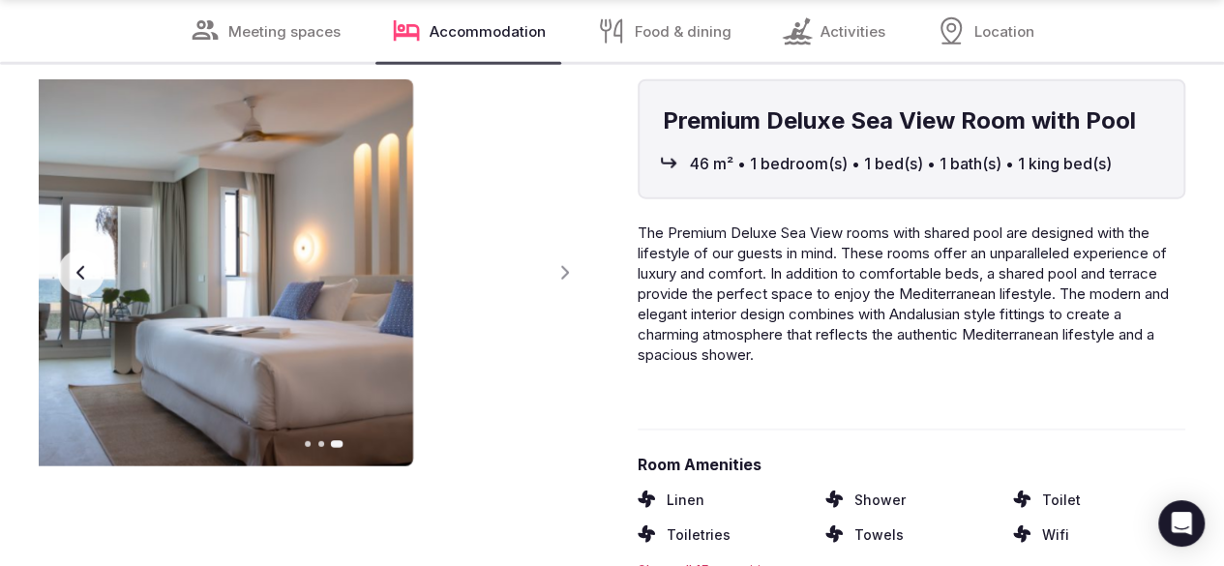
click at [89, 281] on icon "button" at bounding box center [81, 272] width 15 height 15
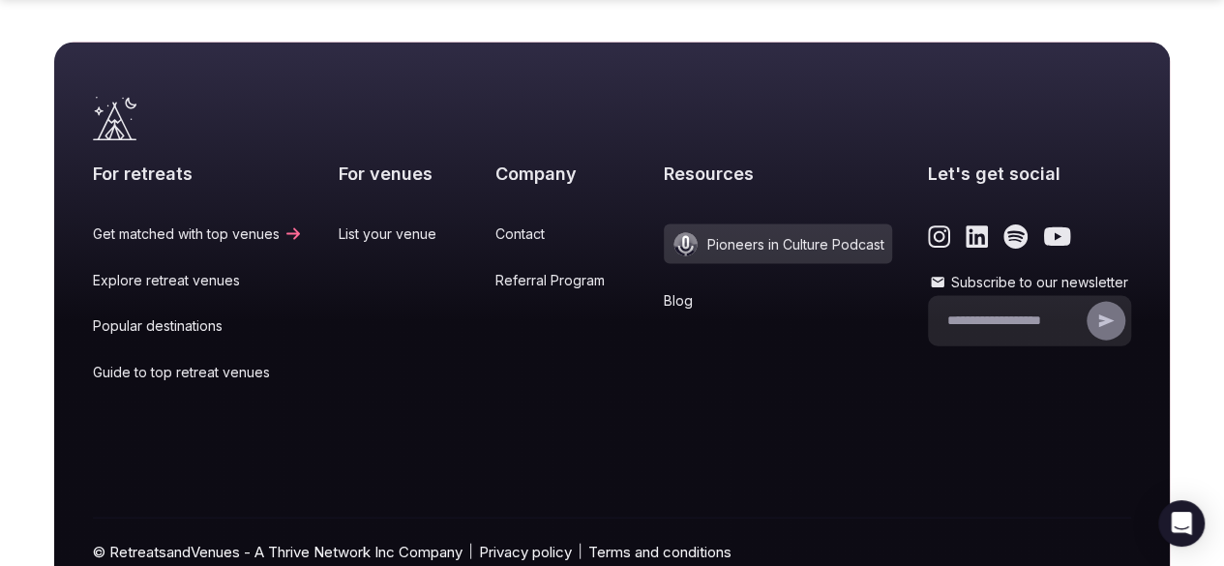
scroll to position [5979, 0]
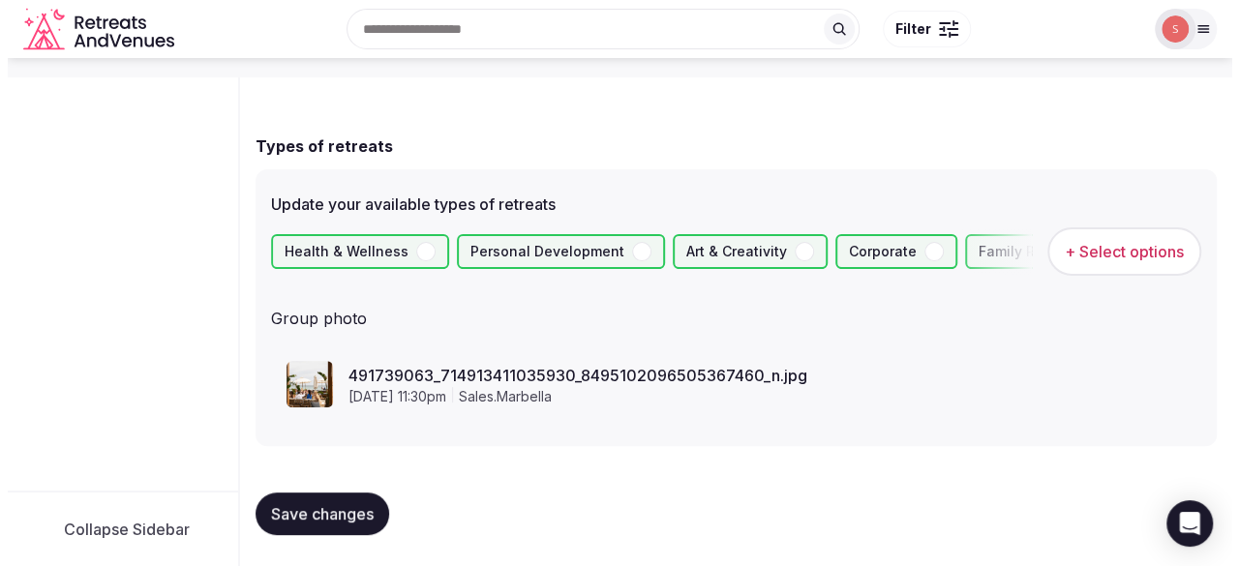
scroll to position [133, 0]
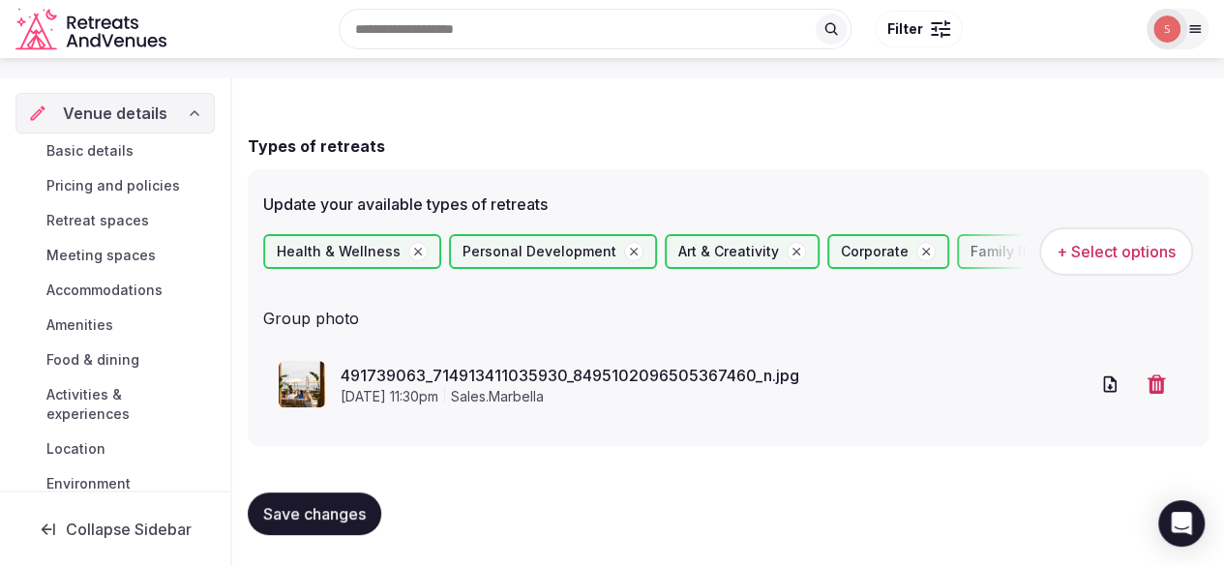
click at [995, 256] on div "Family Reunion" at bounding box center [1036, 251] width 158 height 35
click at [1102, 260] on span "+ Select options" at bounding box center [1116, 251] width 119 height 21
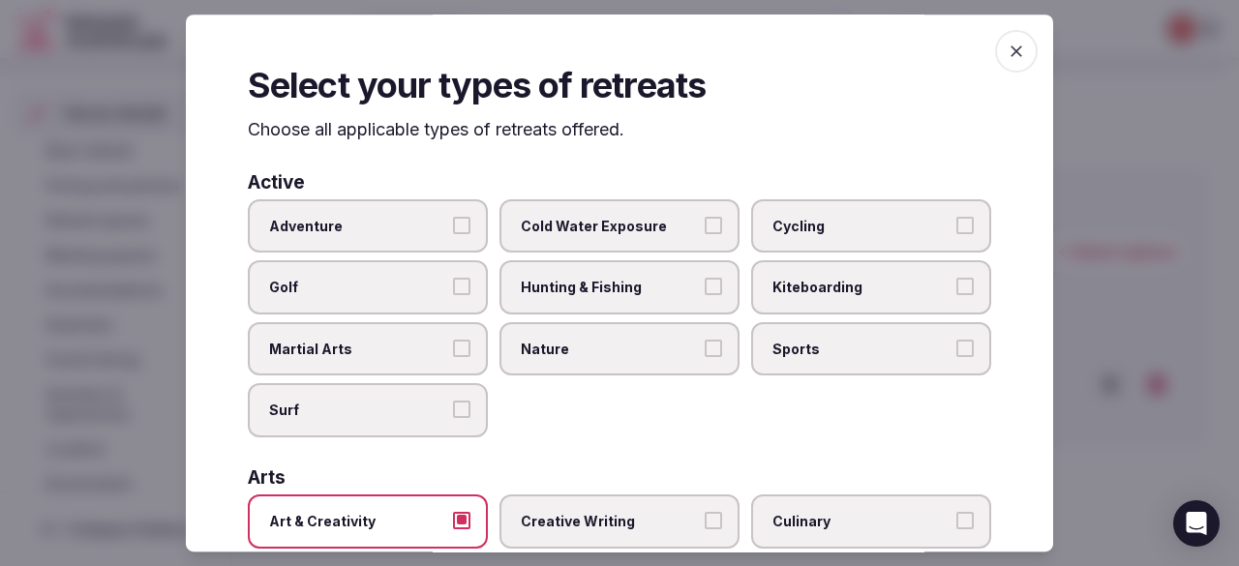
click at [813, 214] on label "Cycling" at bounding box center [871, 225] width 240 height 54
click at [956, 216] on button "Cycling" at bounding box center [964, 224] width 17 height 17
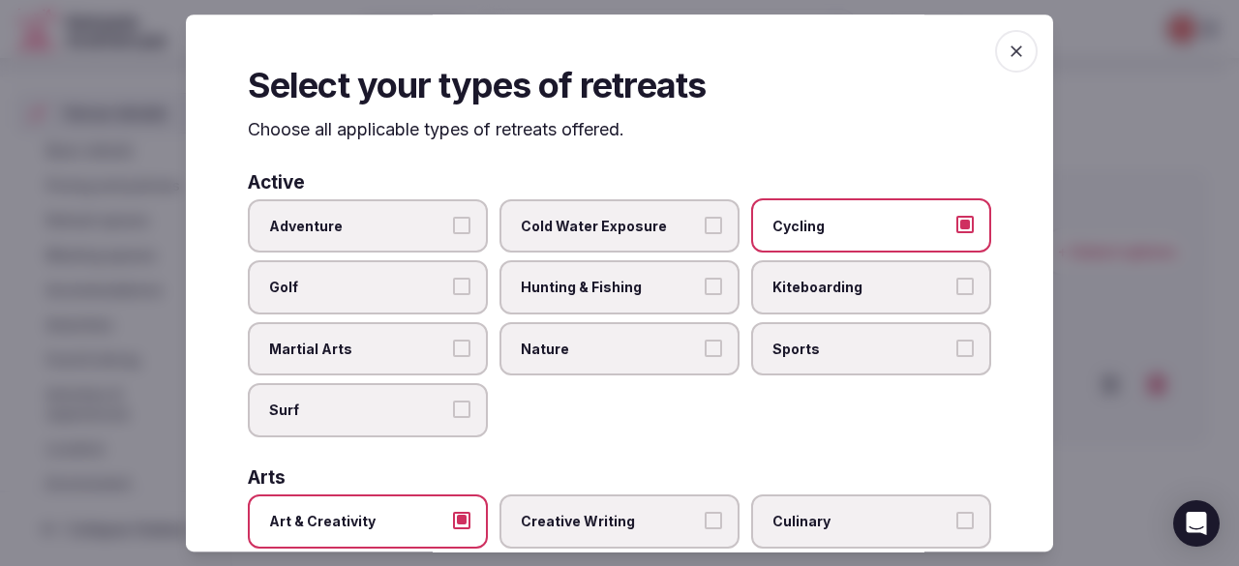
click at [453, 280] on button "Golf" at bounding box center [461, 286] width 17 height 17
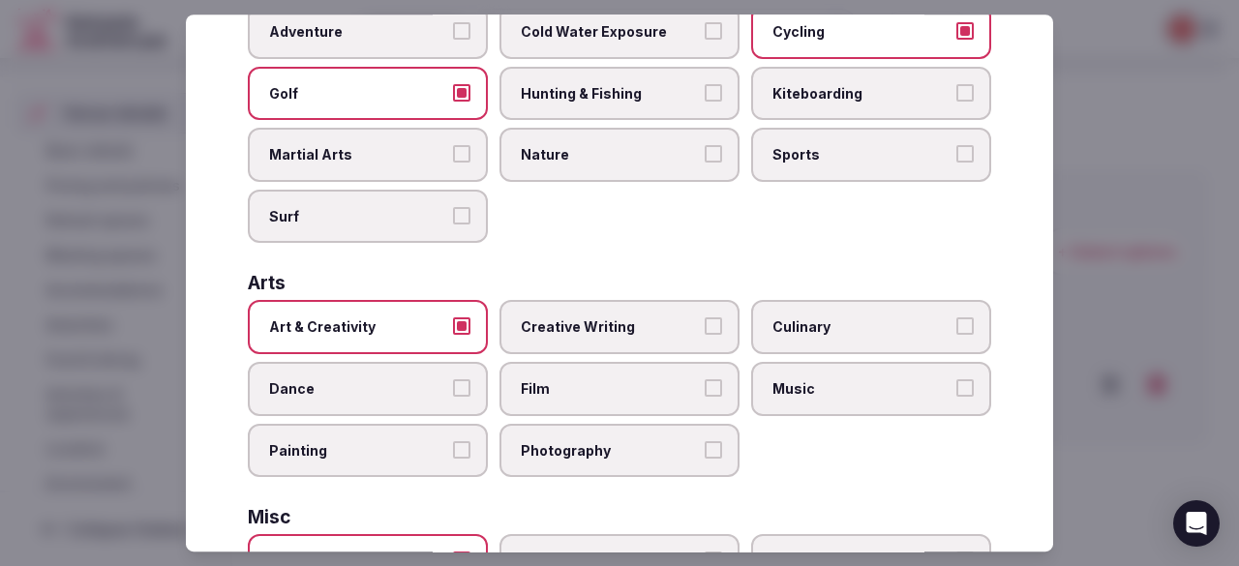
scroll to position [290, 0]
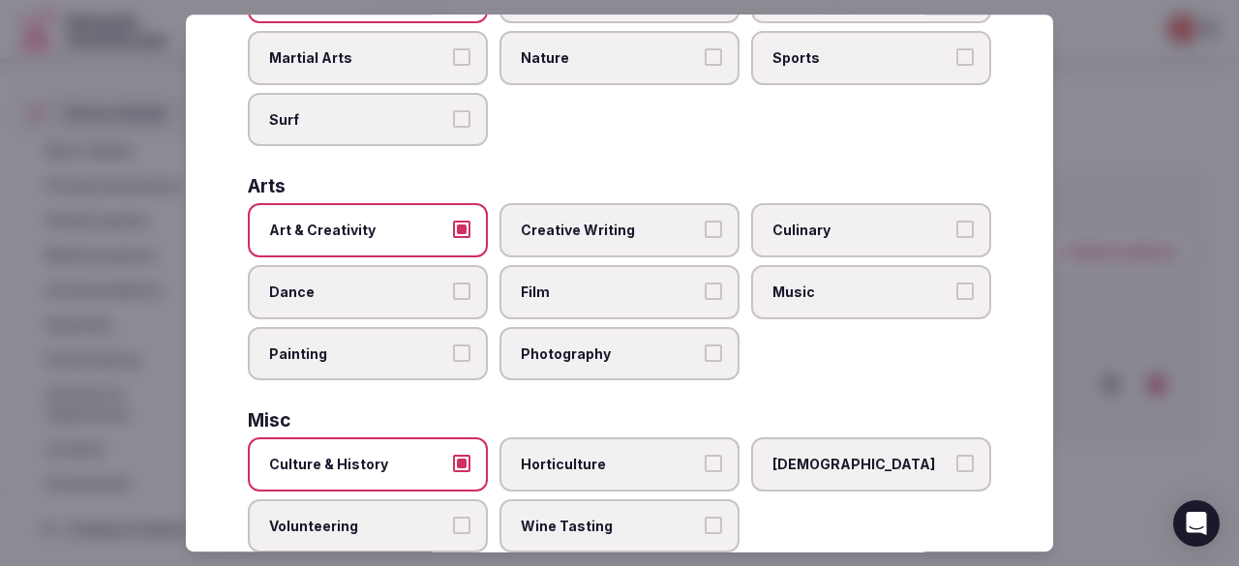
click at [849, 230] on span "Culinary" at bounding box center [861, 231] width 178 height 19
click at [956, 230] on button "Culinary" at bounding box center [964, 230] width 17 height 17
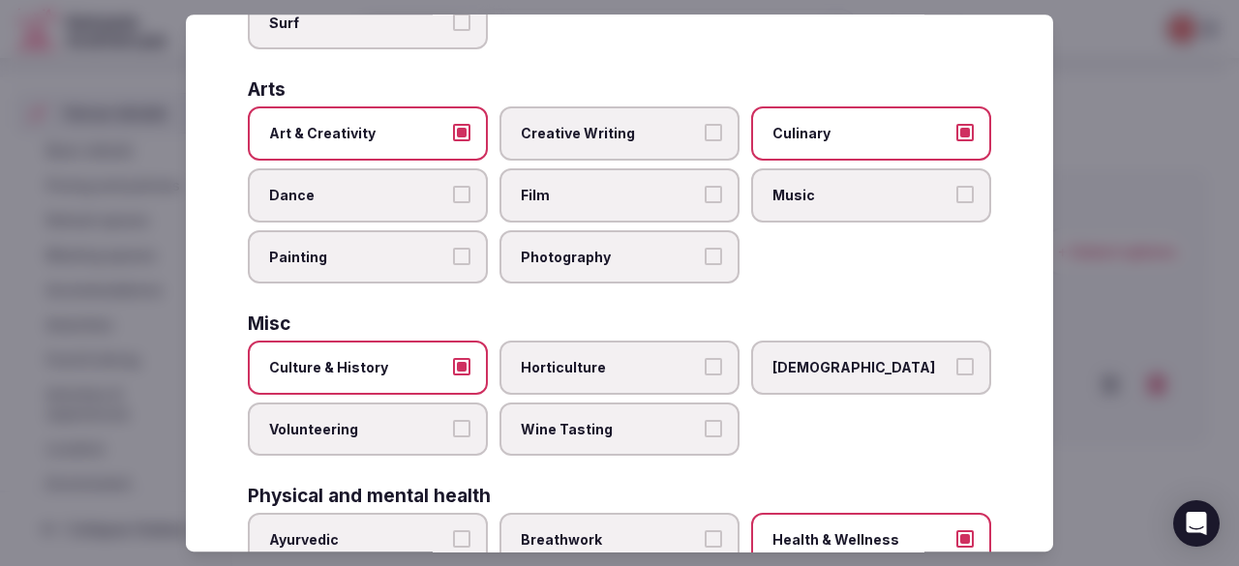
click at [666, 273] on label "Photography" at bounding box center [619, 257] width 240 height 54
click at [704, 265] on button "Photography" at bounding box center [712, 256] width 17 height 17
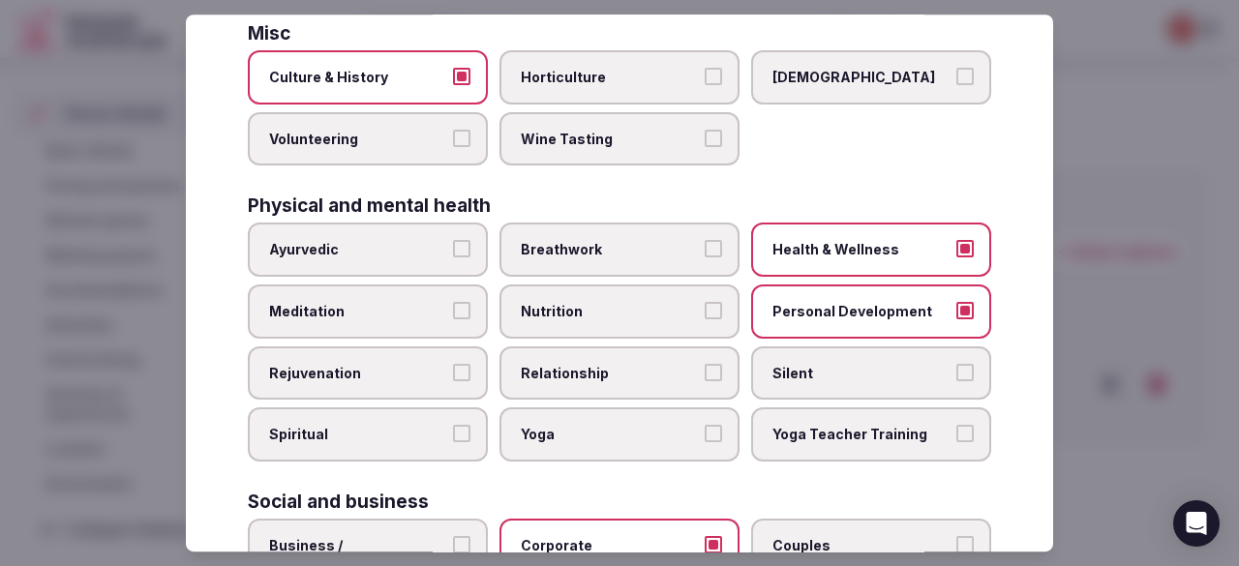
scroll to position [774, 0]
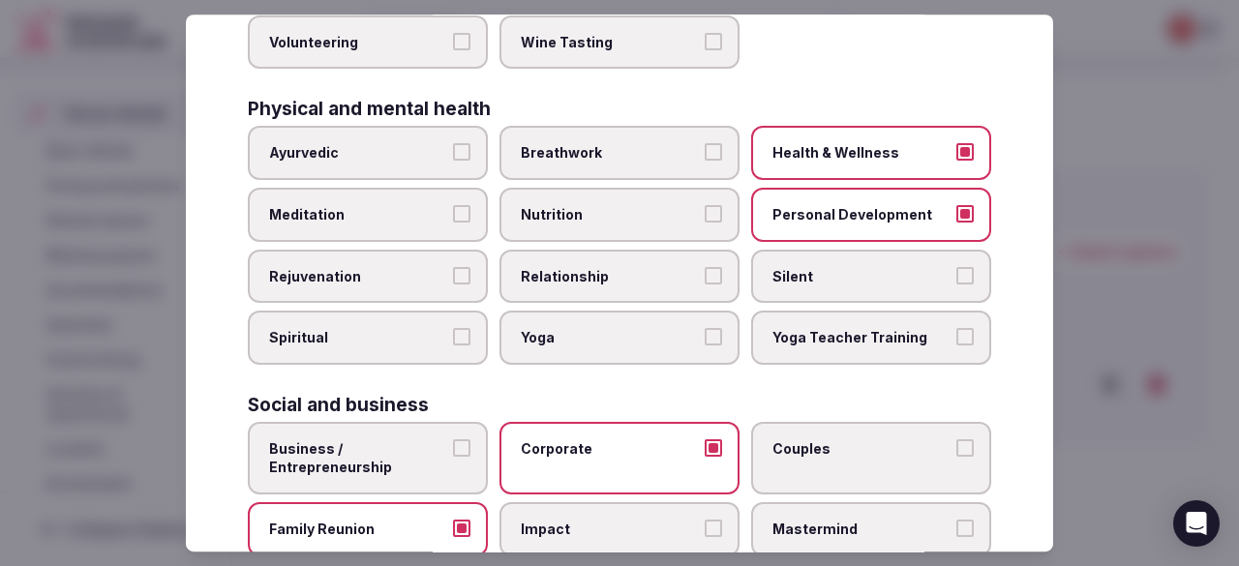
click at [377, 285] on span "Rejuvenation" at bounding box center [358, 276] width 178 height 19
click at [453, 284] on button "Rejuvenation" at bounding box center [461, 275] width 17 height 17
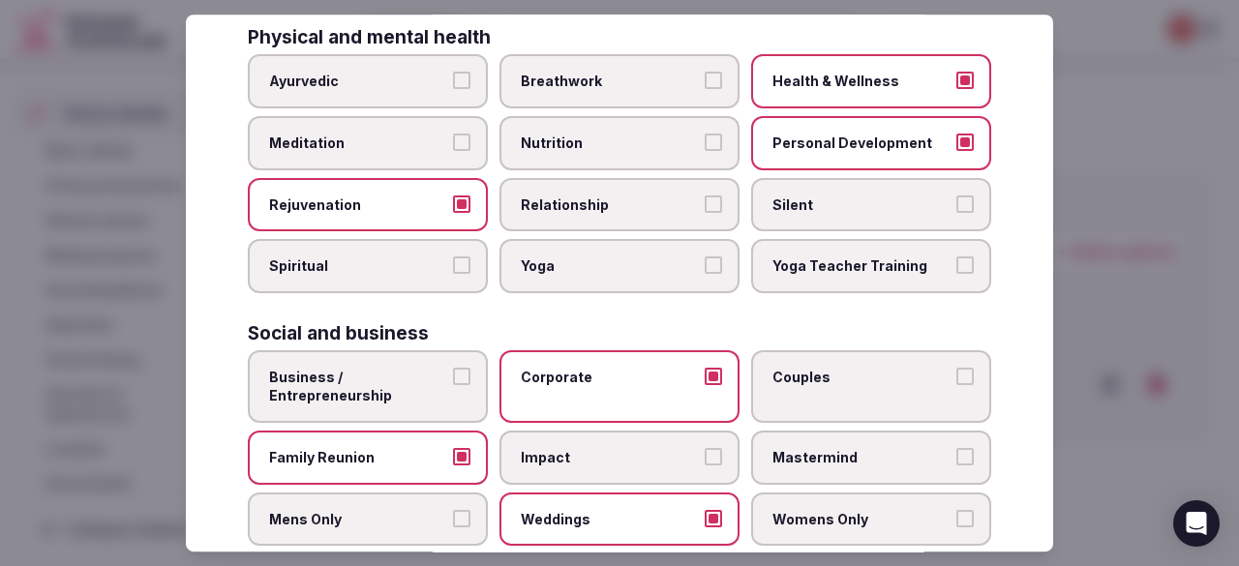
scroll to position [871, 0]
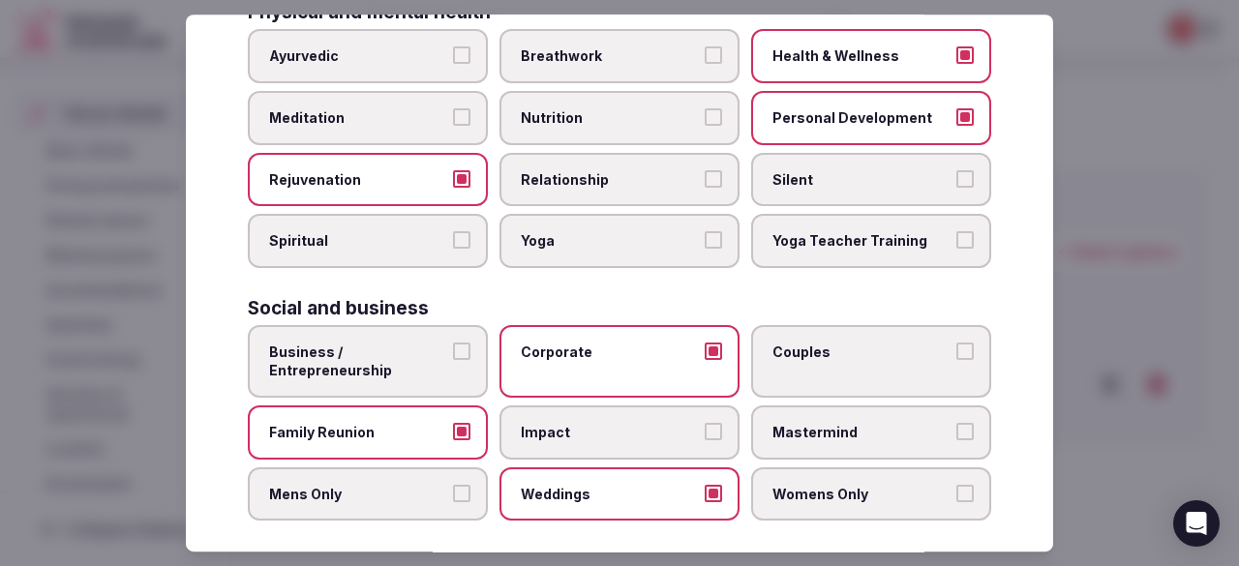
click at [586, 249] on span "Yoga" at bounding box center [610, 240] width 178 height 19
click at [704, 249] on button "Yoga" at bounding box center [712, 239] width 17 height 17
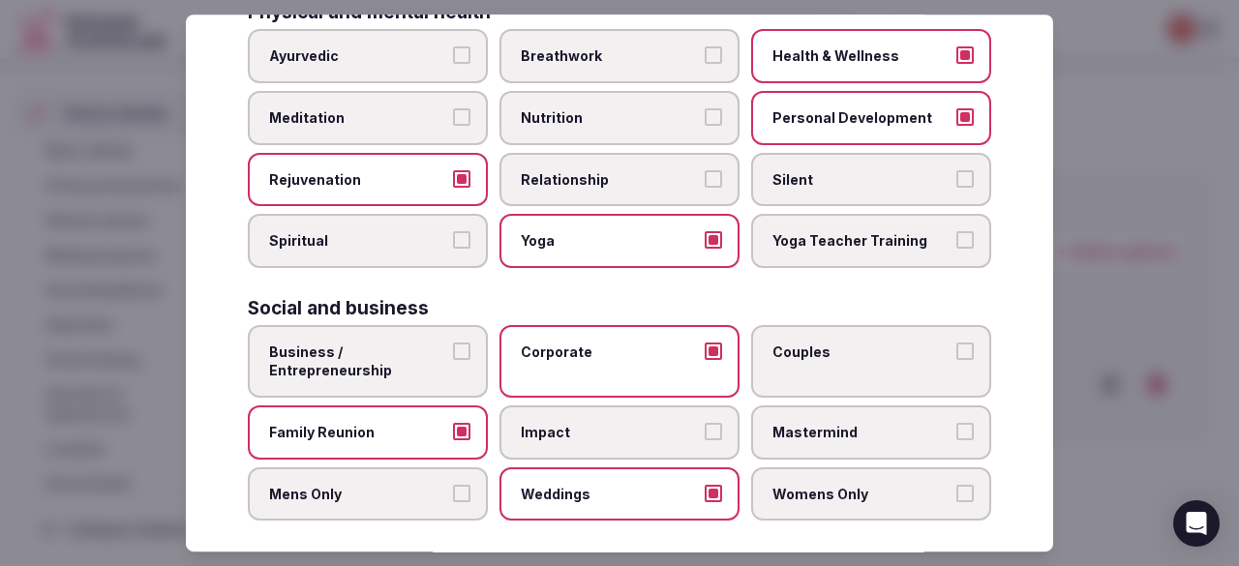
click at [420, 346] on span "Business / Entrepreneurship" at bounding box center [358, 362] width 178 height 38
click at [453, 346] on button "Business / Entrepreneurship" at bounding box center [461, 351] width 17 height 17
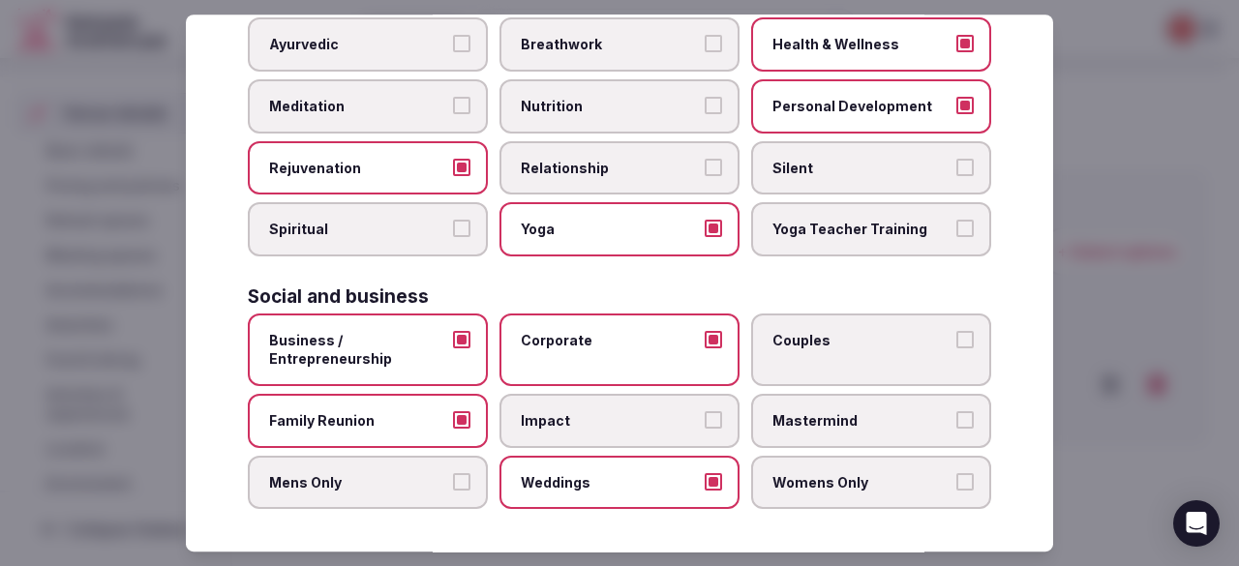
scroll to position [886, 0]
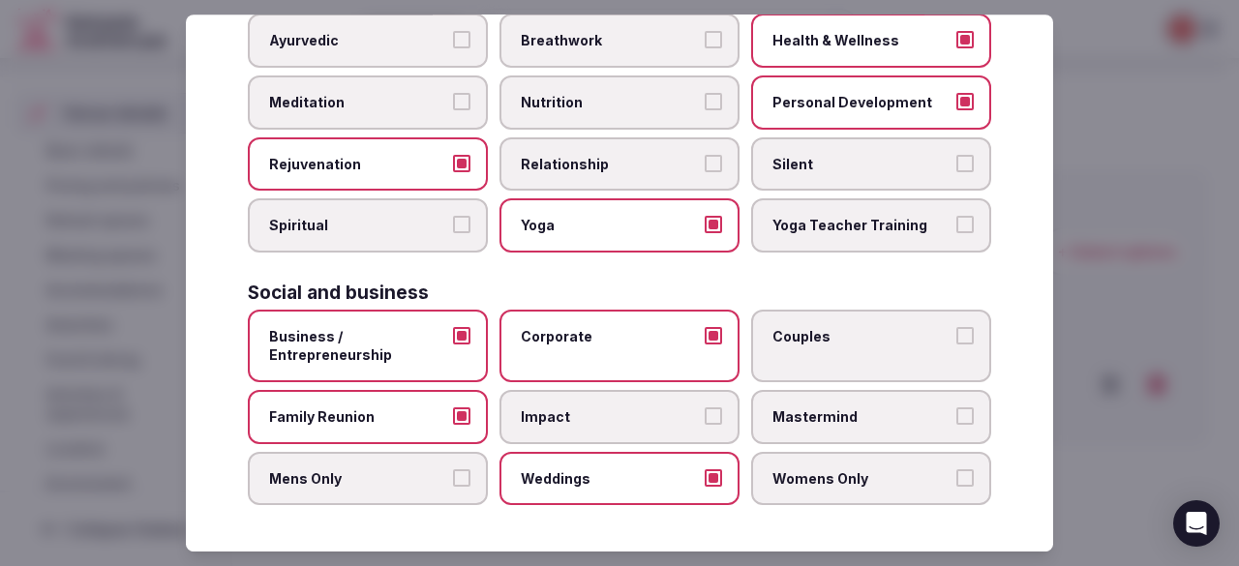
click at [842, 327] on span "Couples" at bounding box center [861, 336] width 178 height 19
click at [956, 327] on button "Couples" at bounding box center [964, 335] width 17 height 17
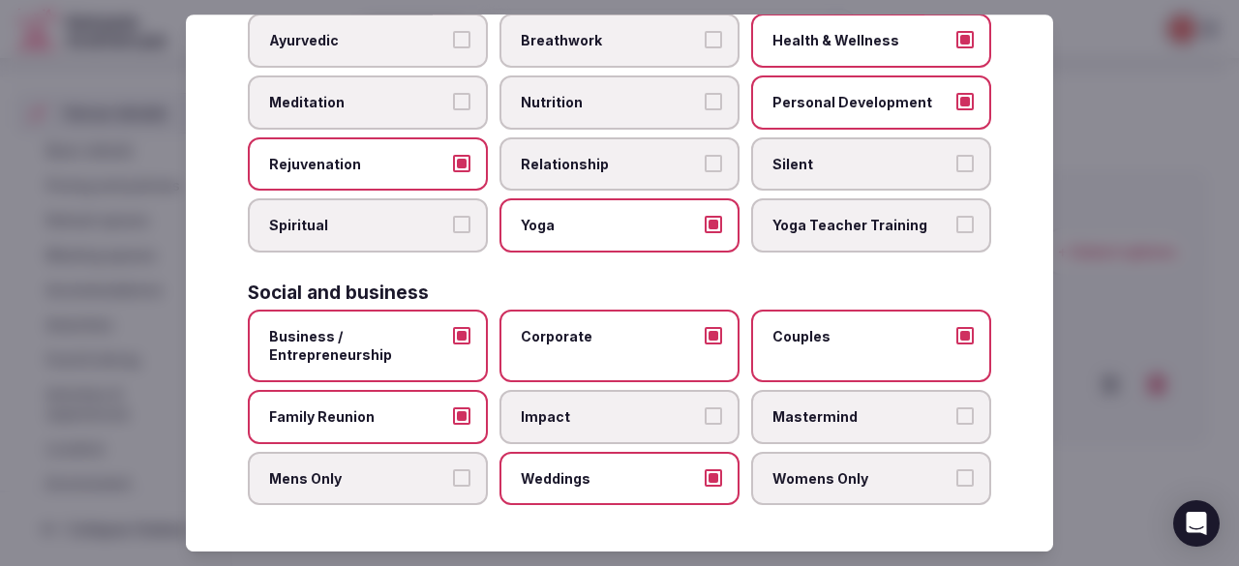
click at [406, 414] on span "Family Reunion" at bounding box center [358, 416] width 178 height 19
click at [453, 414] on button "Family Reunion" at bounding box center [461, 415] width 17 height 17
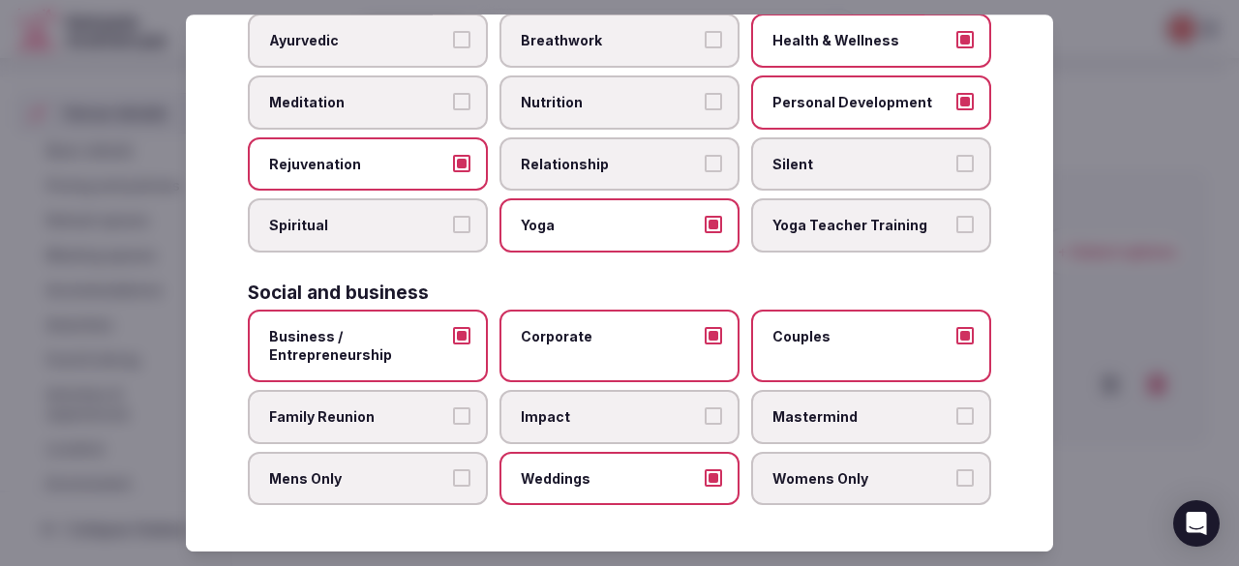
click at [650, 478] on span "Weddings" at bounding box center [610, 478] width 178 height 19
click at [704, 478] on button "Weddings" at bounding box center [712, 477] width 17 height 17
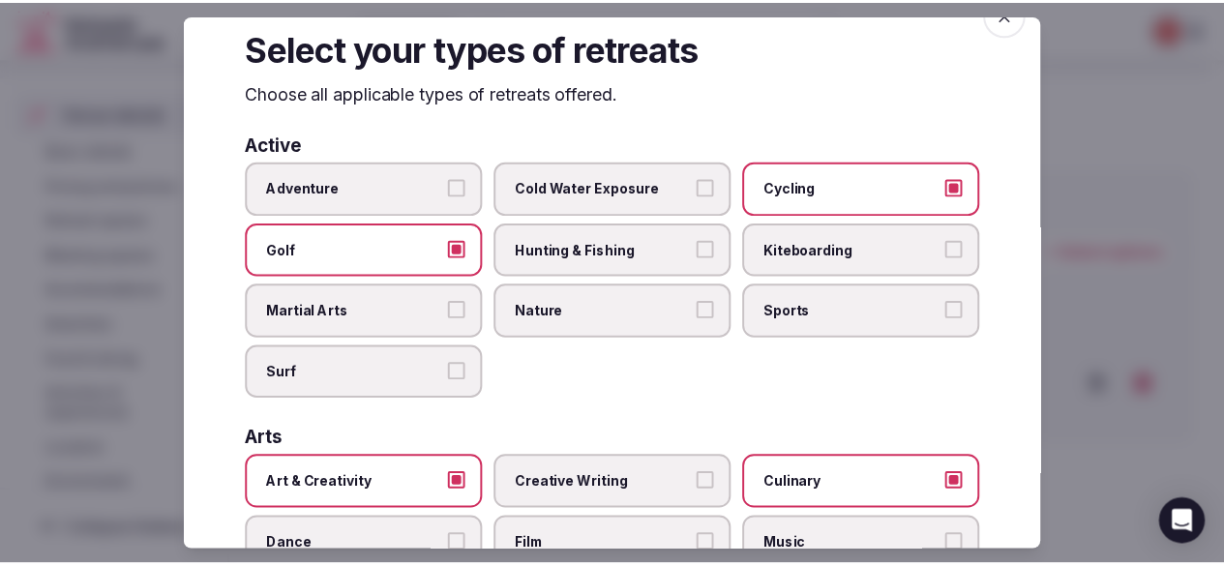
scroll to position [0, 0]
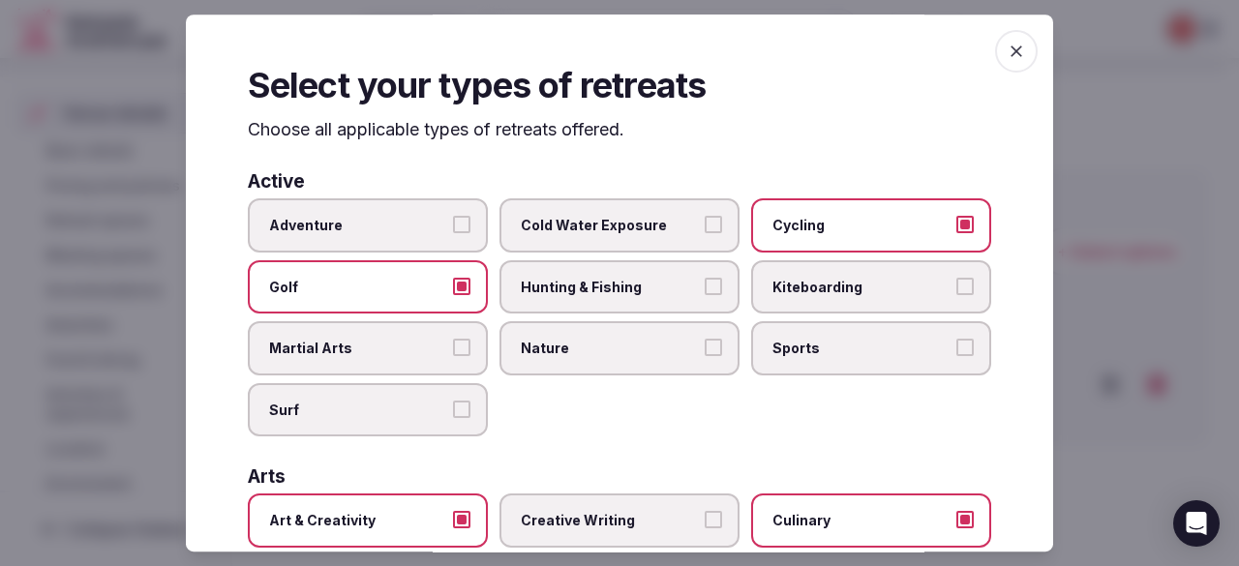
click at [999, 61] on span "button" at bounding box center [1016, 51] width 43 height 43
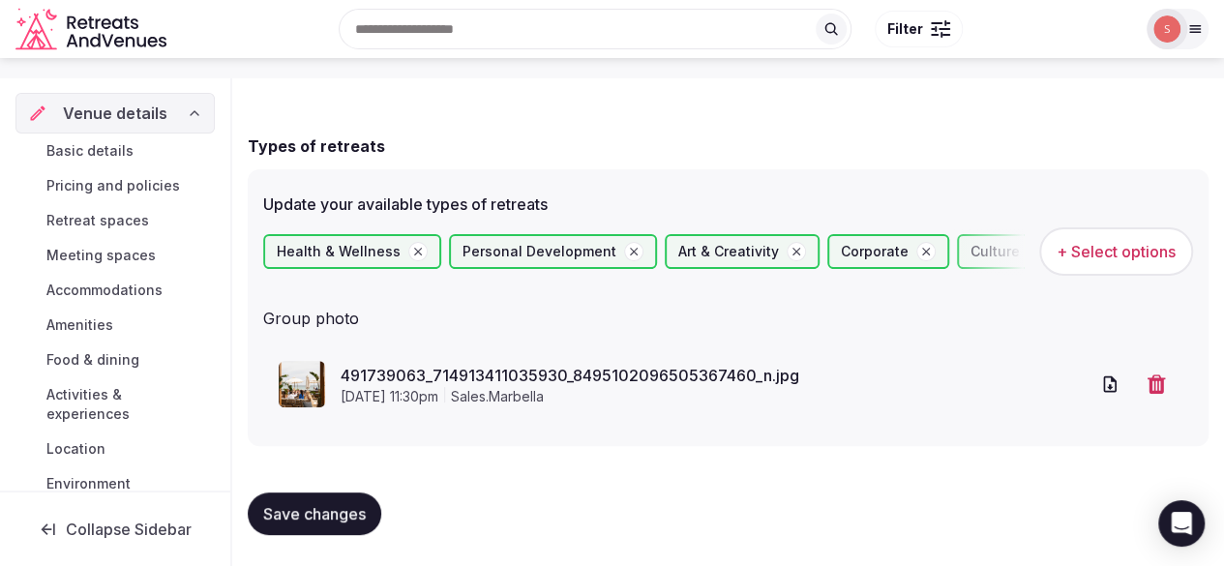
click at [416, 348] on div "491739063_714913411035930_8495102096505367460_n.jpg [DATE] 11:30pm sales.marbel…" at bounding box center [728, 383] width 930 height 77
click at [414, 382] on link "491739063_714913411035930_8495102096505367460_n.jpg" at bounding box center [715, 375] width 748 height 23
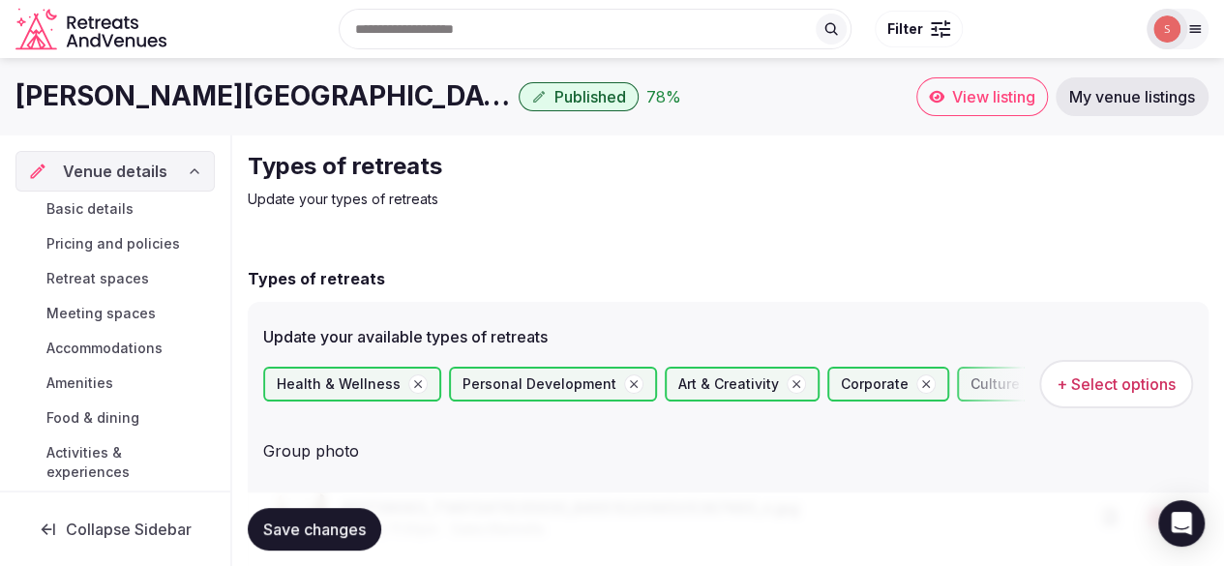
click at [98, 39] on icon "Retreats and Venues company logo" at bounding box center [92, 30] width 155 height 44
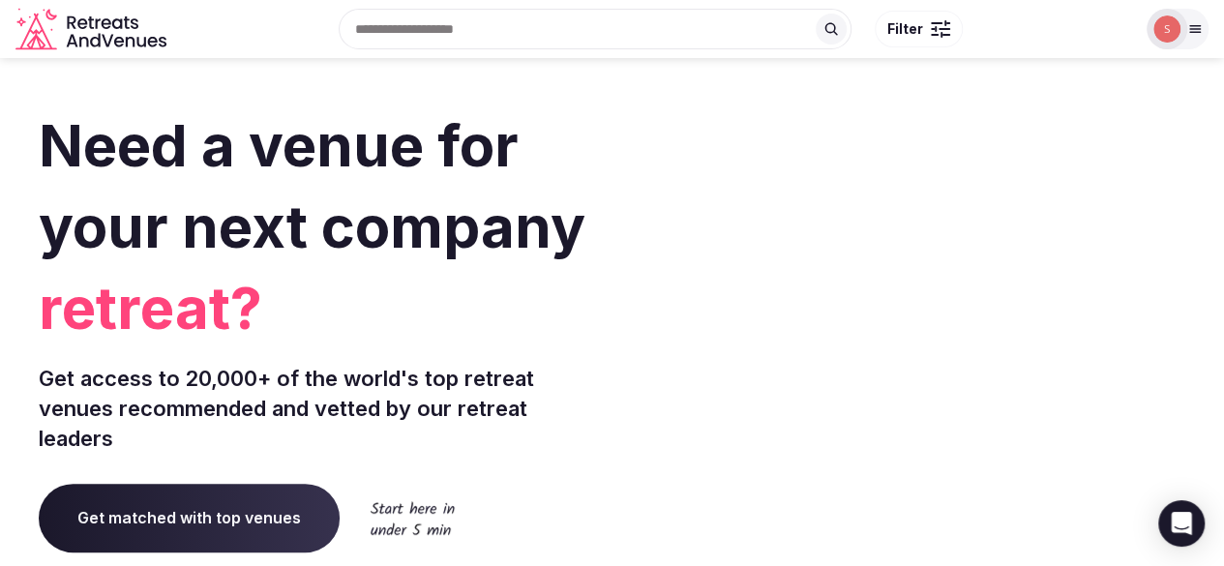
click at [1196, 38] on div at bounding box center [1178, 29] width 62 height 41
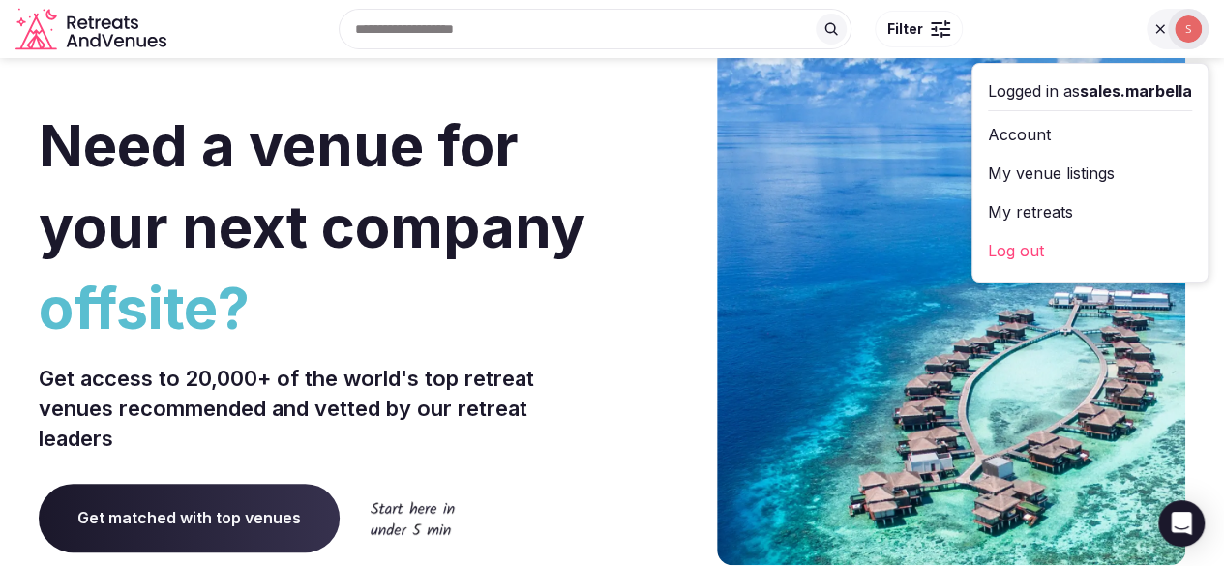
click at [1004, 166] on link "My venue listings" at bounding box center [1090, 173] width 204 height 31
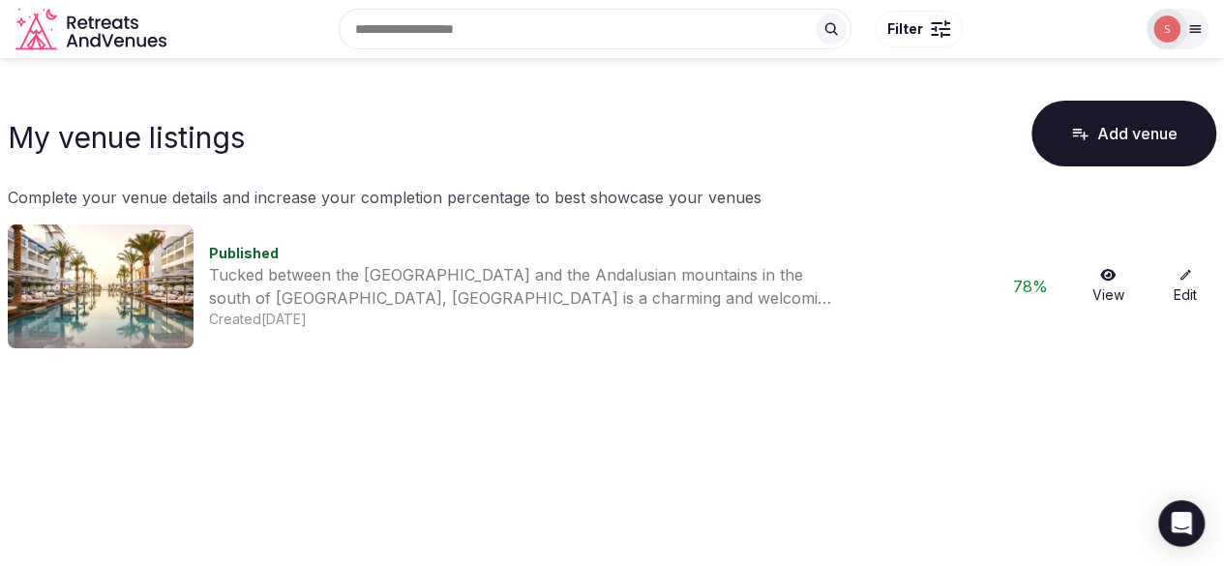
click at [1187, 34] on icon at bounding box center [1194, 28] width 15 height 15
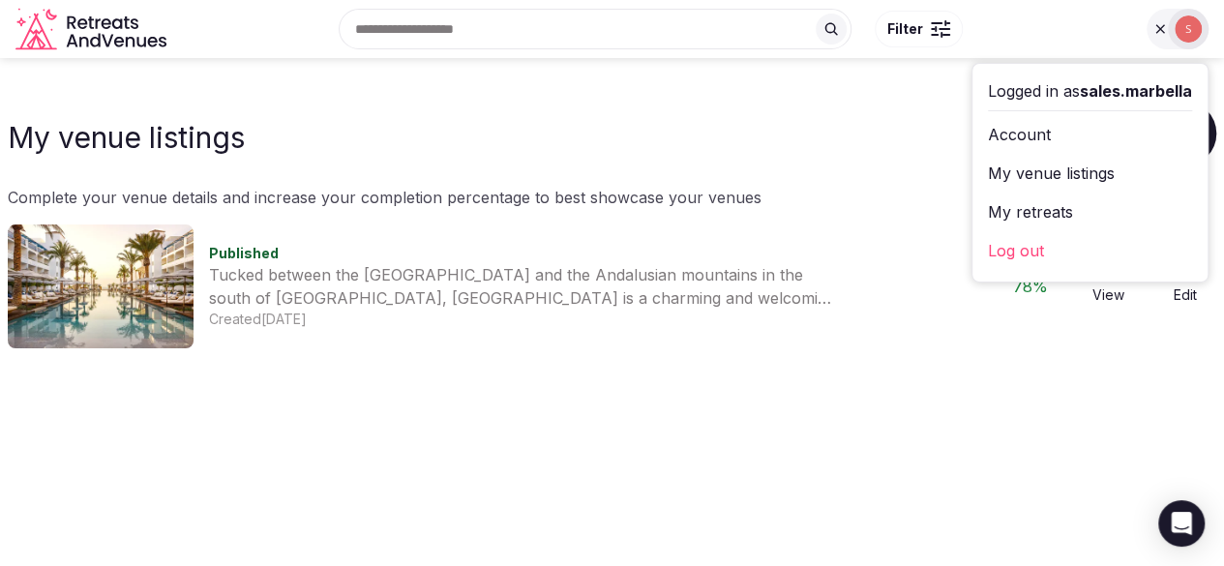
click at [1048, 223] on link "My retreats" at bounding box center [1090, 211] width 204 height 31
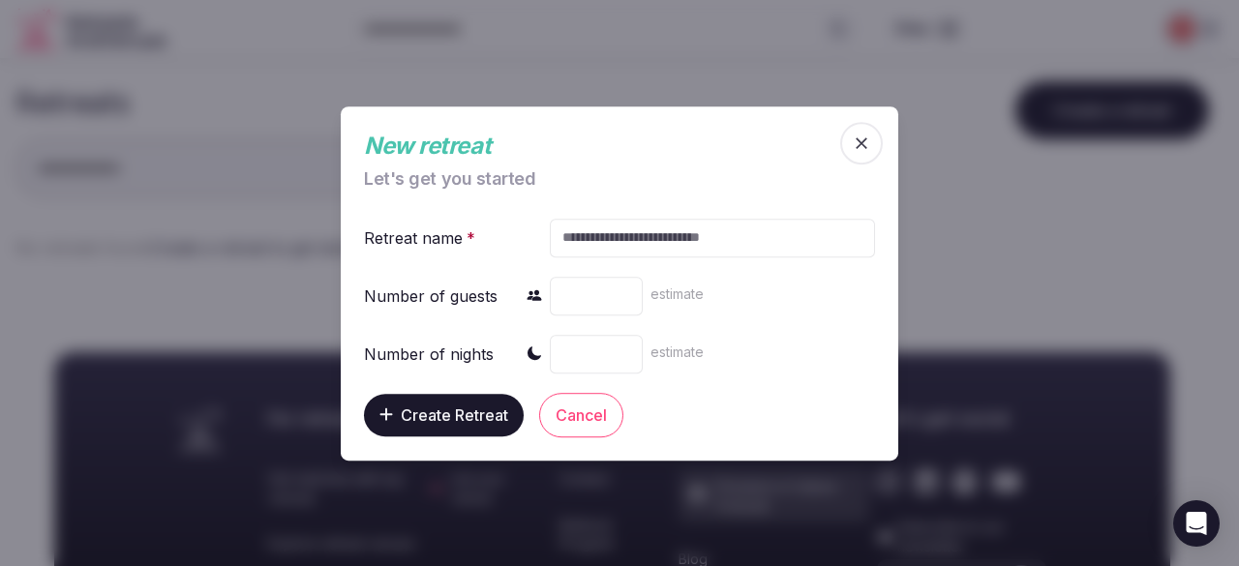
click at [863, 141] on icon "button" at bounding box center [861, 143] width 12 height 12
